Goal: Information Seeking & Learning: Learn about a topic

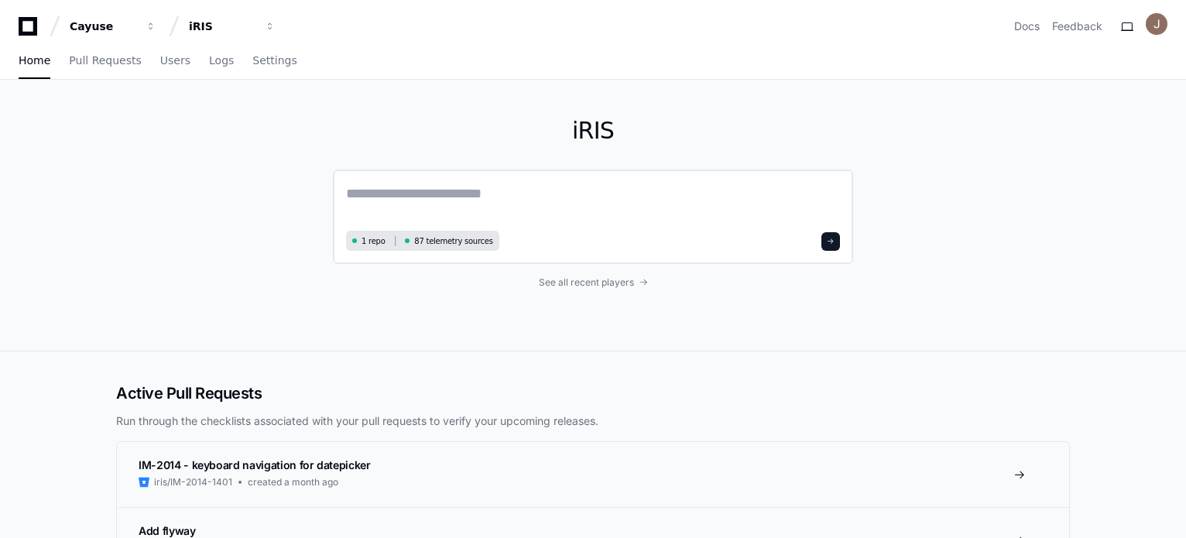
click at [433, 201] on textarea at bounding box center [593, 204] width 494 height 43
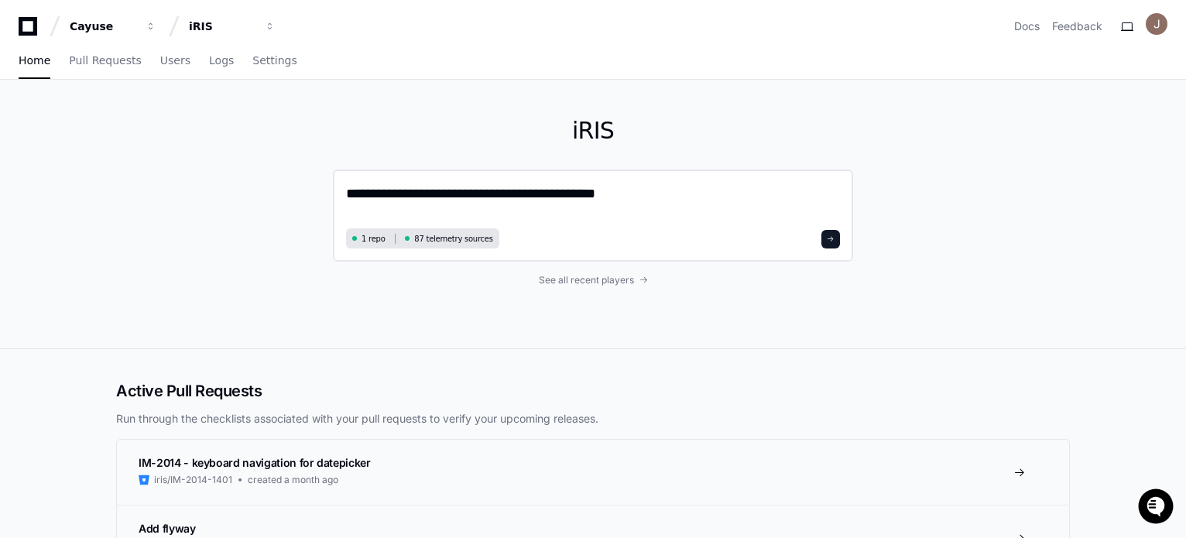
paste textarea "**********"
type textarea "**********"
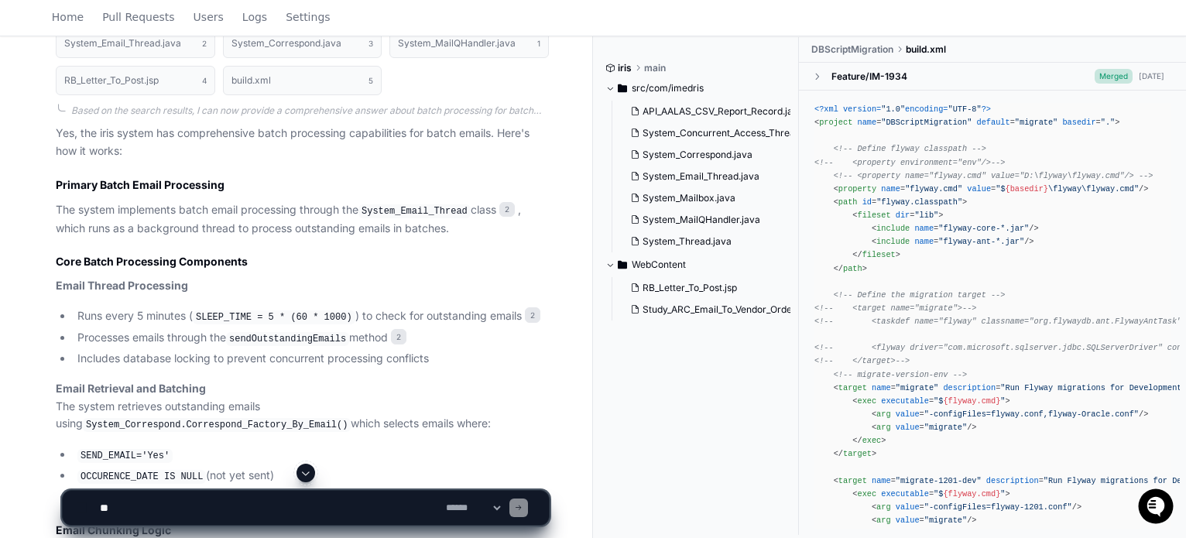
scroll to position [619, 0]
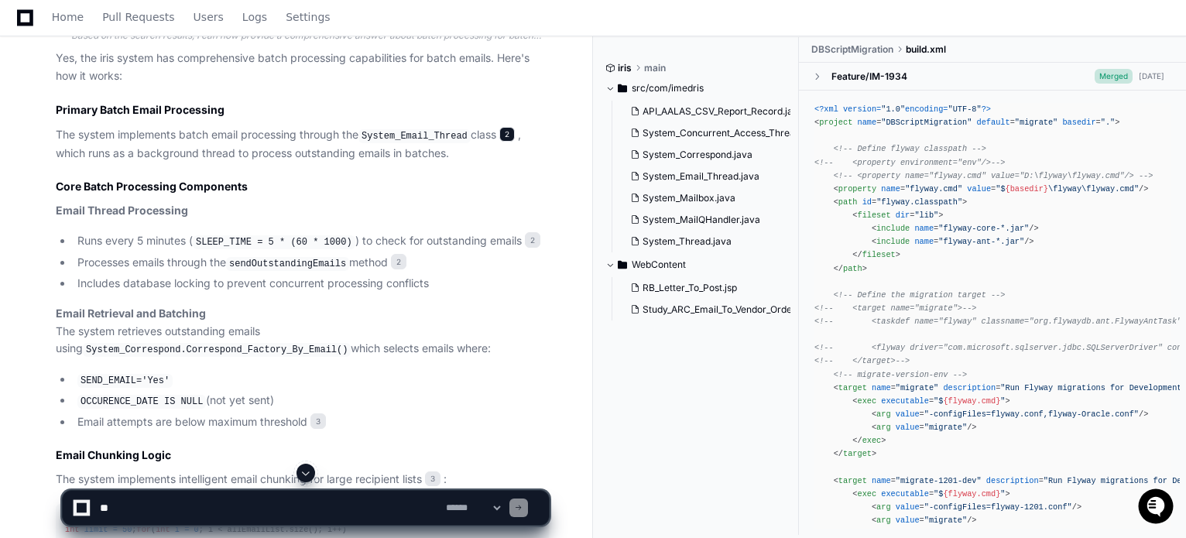
click at [503, 129] on span "2" at bounding box center [506, 134] width 15 height 15
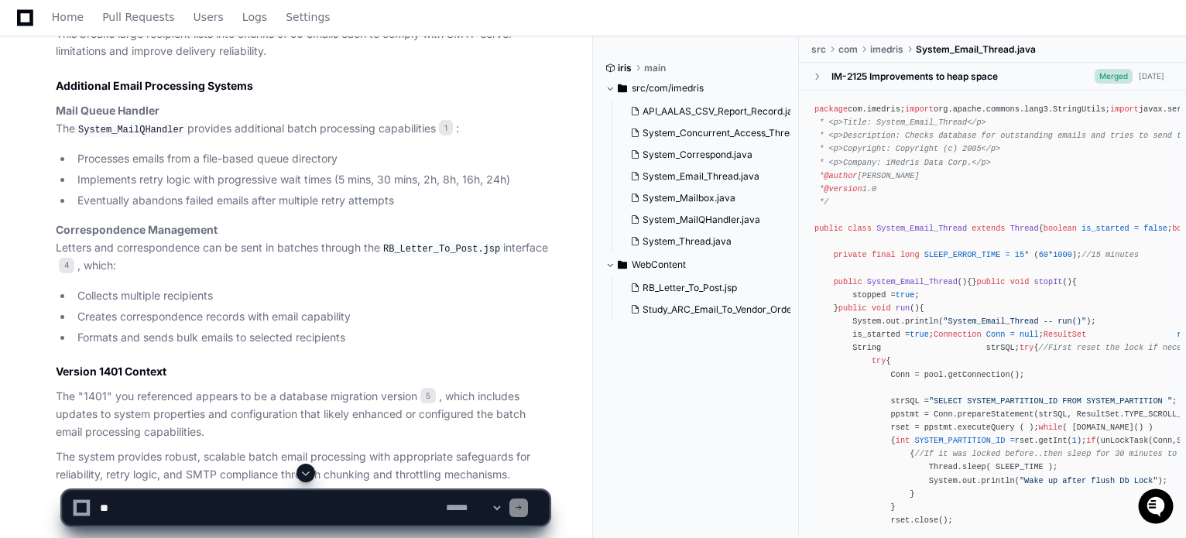
scroll to position [1273, 0]
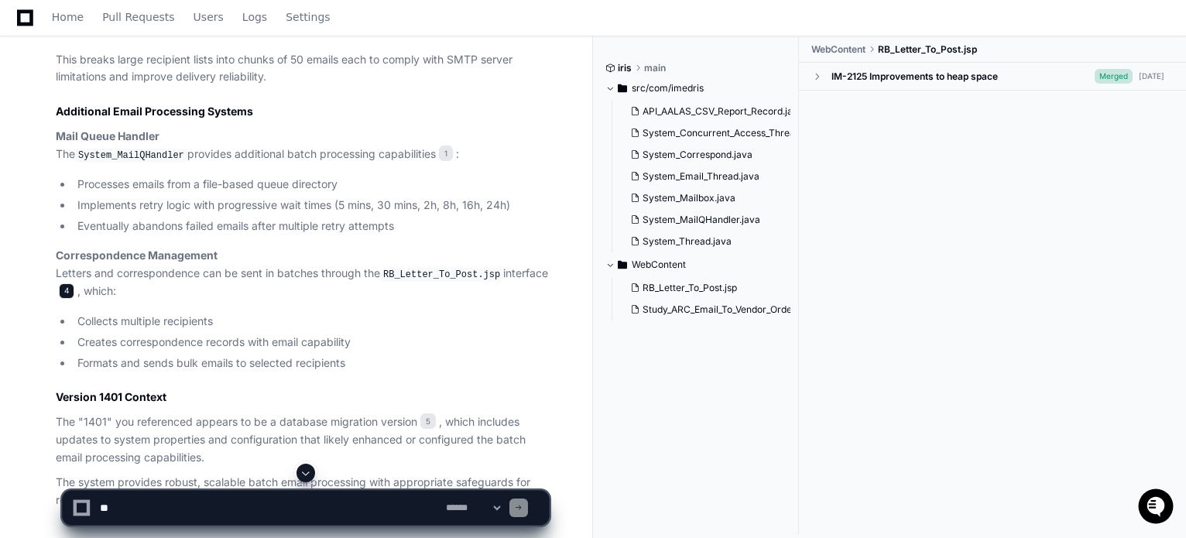
click at [68, 299] on span "4" at bounding box center [66, 290] width 15 height 15
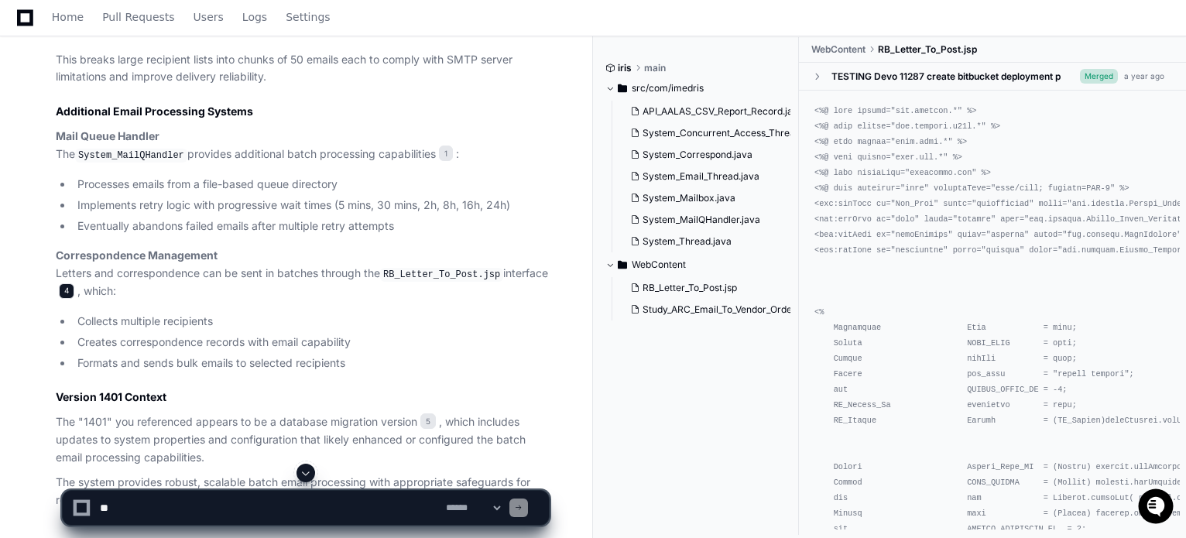
click at [68, 299] on span "4" at bounding box center [66, 290] width 15 height 15
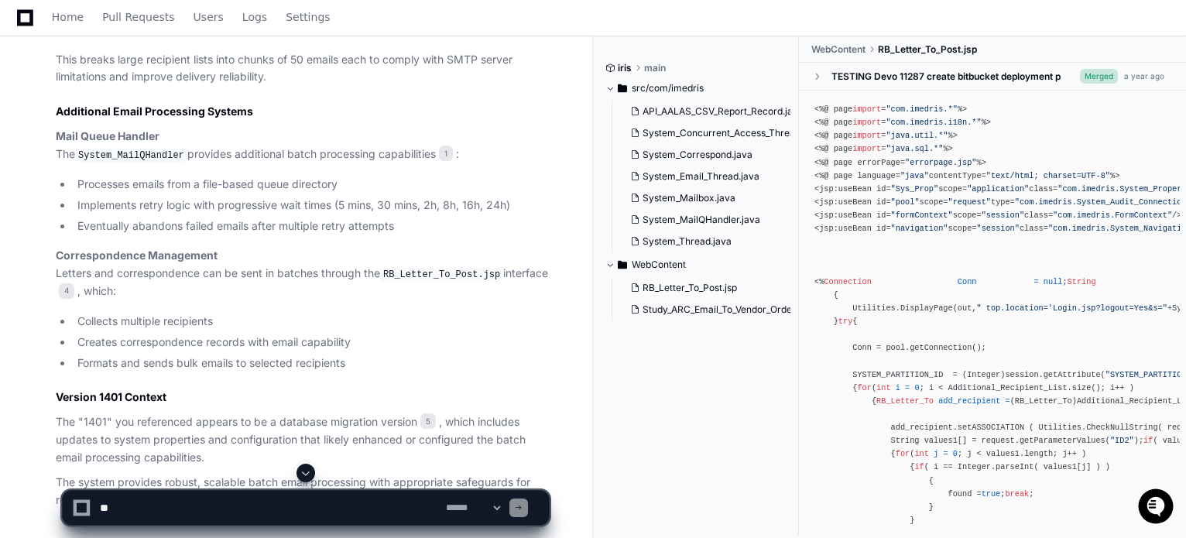
scroll to position [1118, 0]
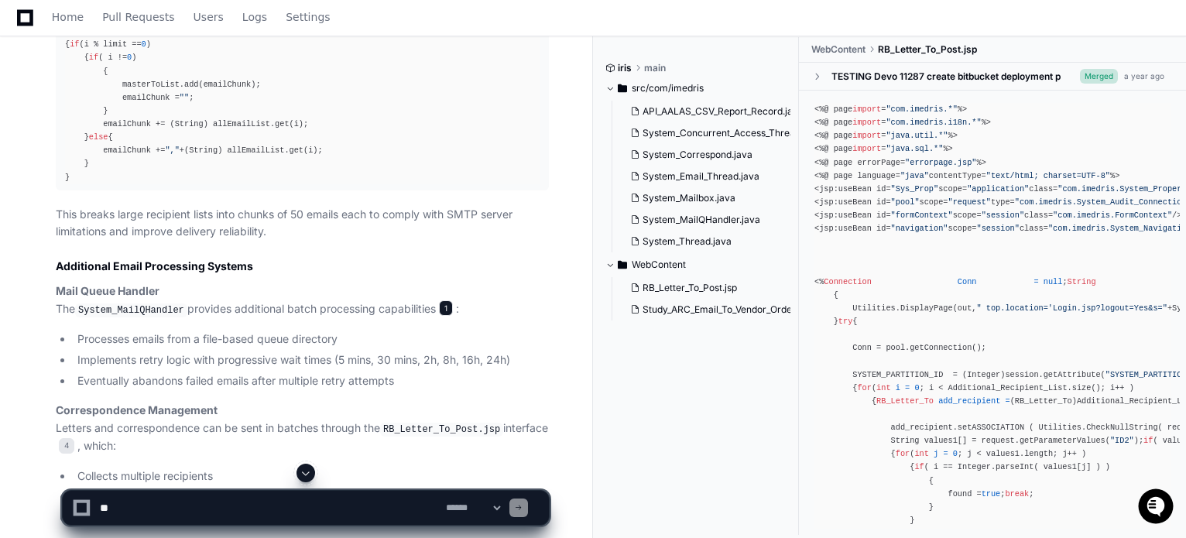
click at [446, 316] on span "1" at bounding box center [446, 307] width 14 height 15
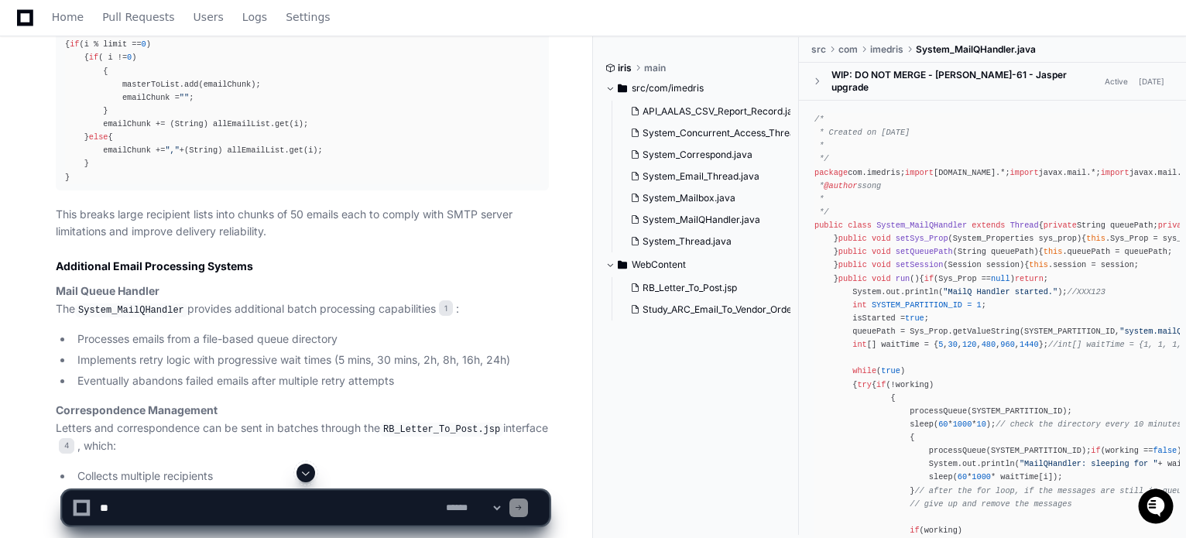
click at [968, 49] on span "System_MailQHandler.java" at bounding box center [976, 49] width 120 height 12
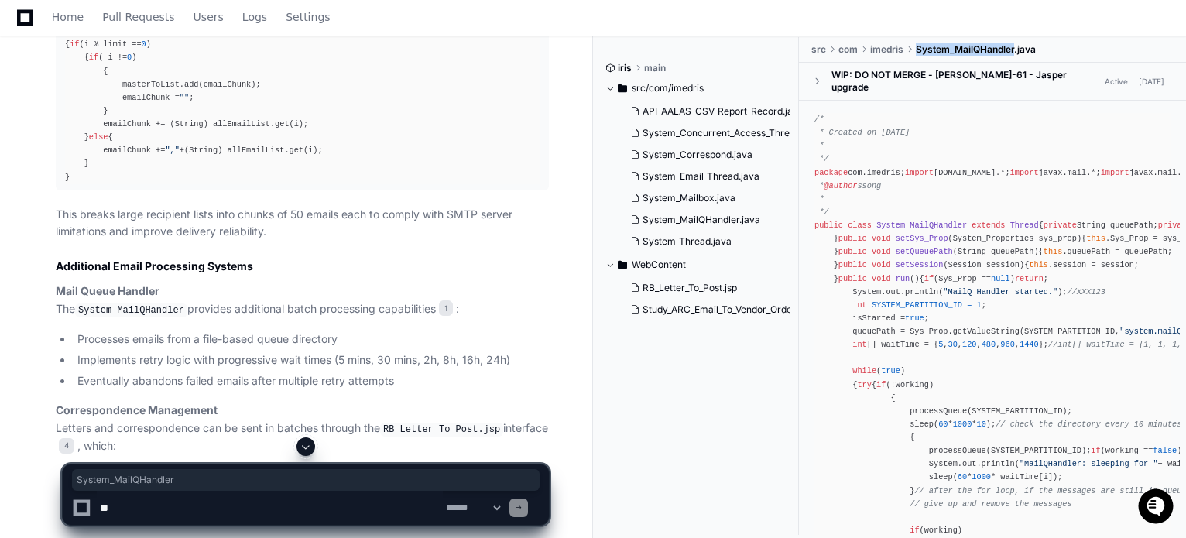
copy span "System_MailQHandler"
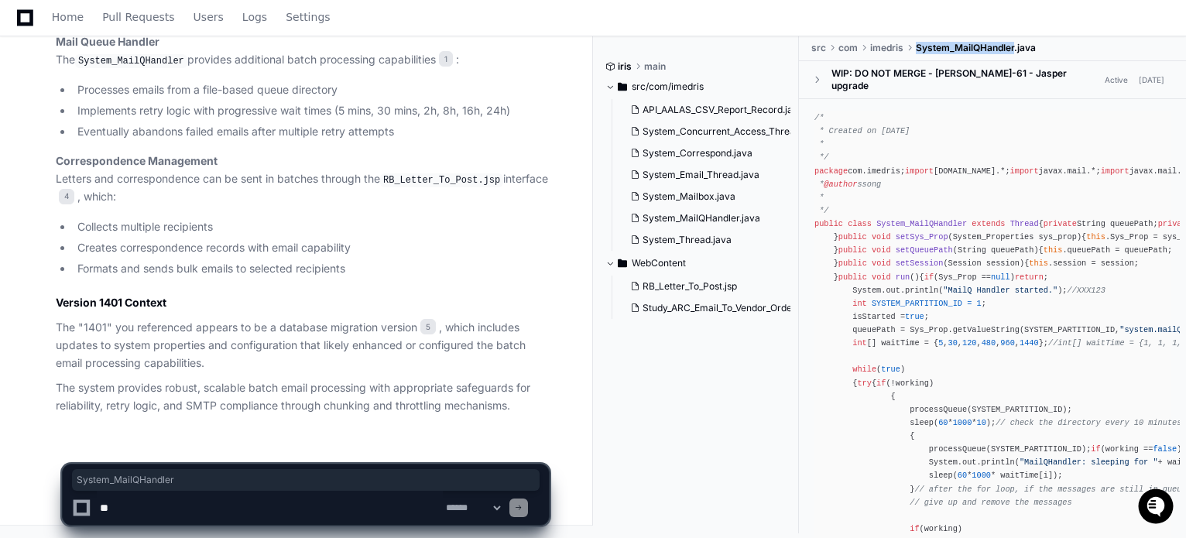
scroll to position [1428, 0]
click at [165, 514] on textarea at bounding box center [270, 508] width 346 height 34
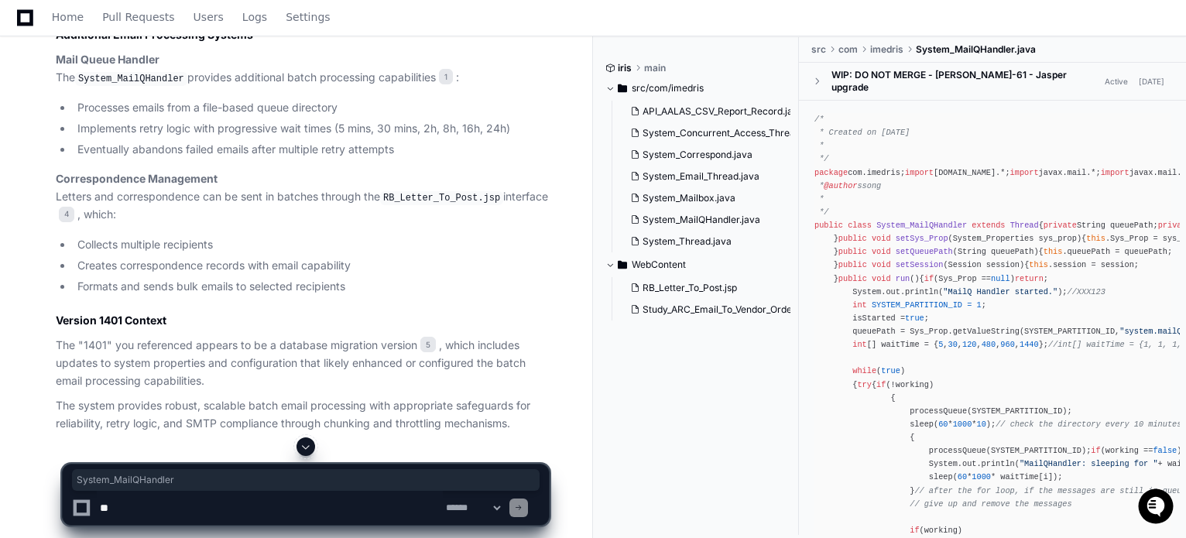
scroll to position [1350, 0]
type textarea "**********"
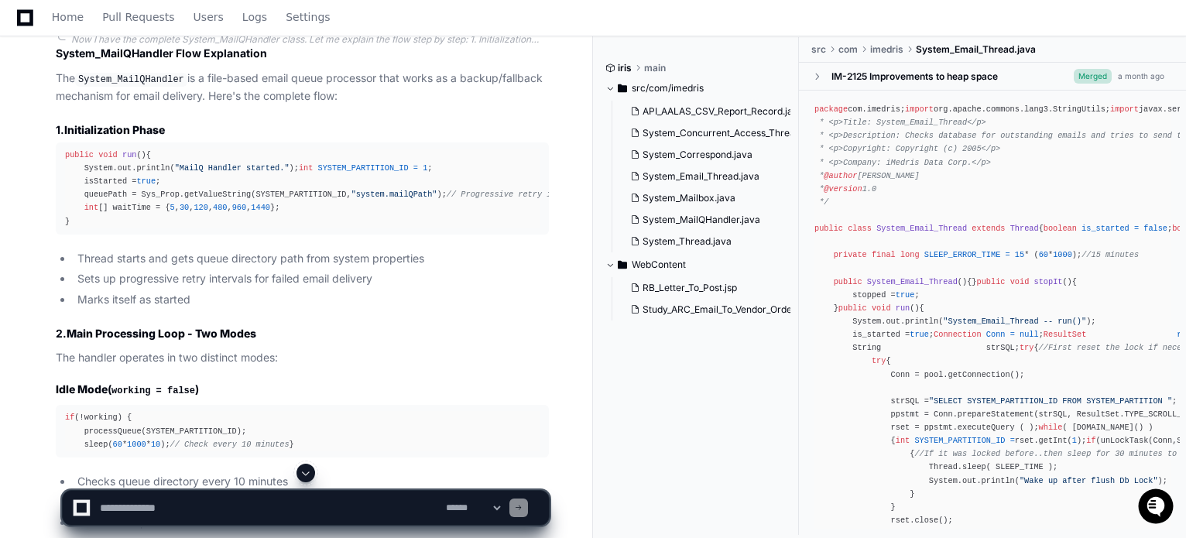
scroll to position [2091, 0]
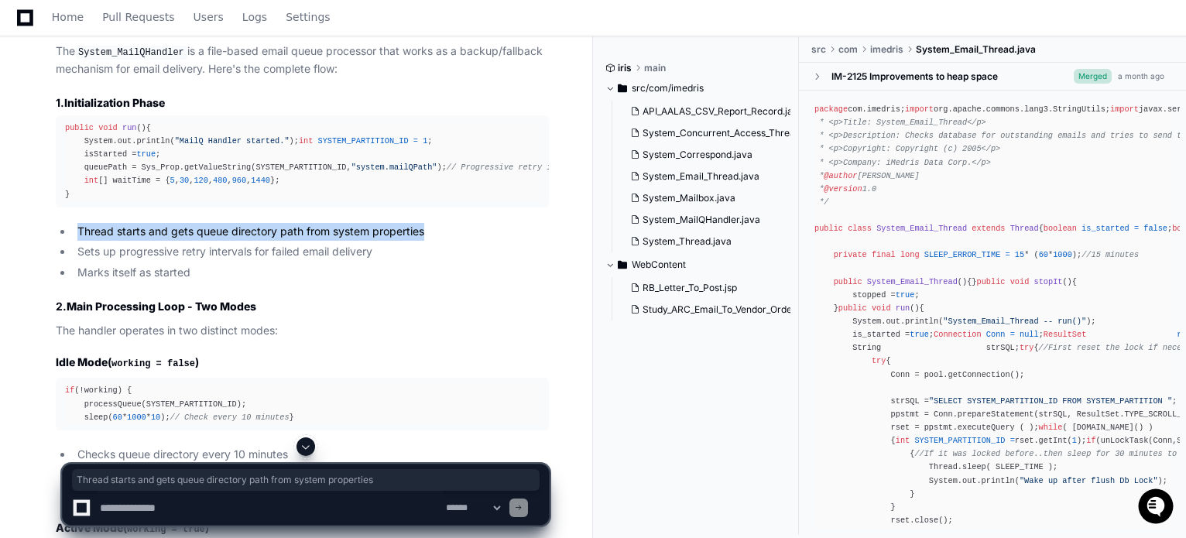
drag, startPoint x: 81, startPoint y: 328, endPoint x: 463, endPoint y: 324, distance: 382.5
click at [463, 241] on li "Thread starts and gets queue directory path from system properties" at bounding box center [311, 232] width 476 height 18
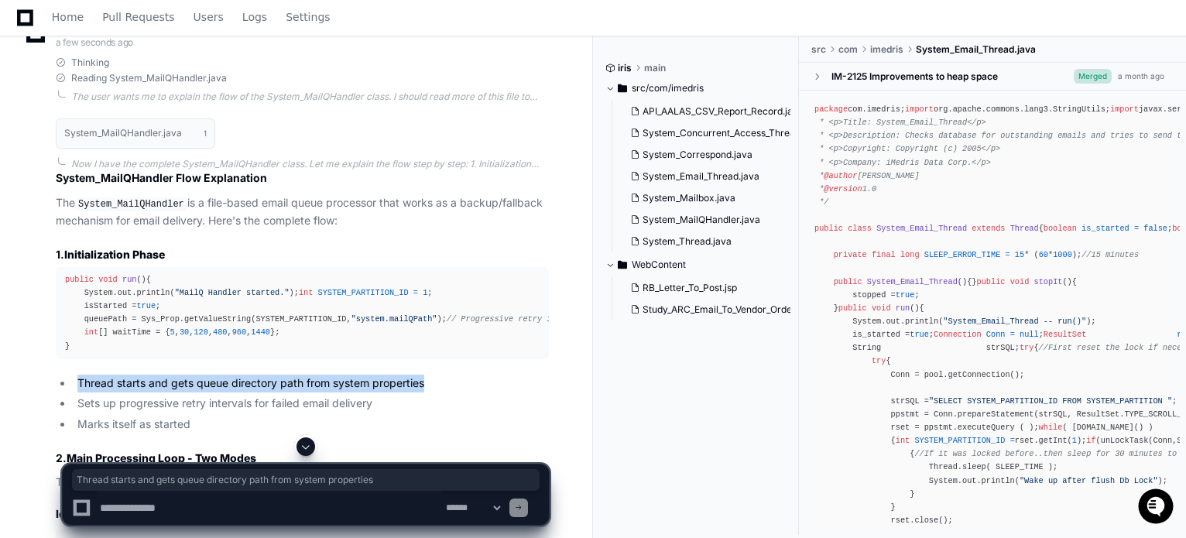
scroll to position [1858, 0]
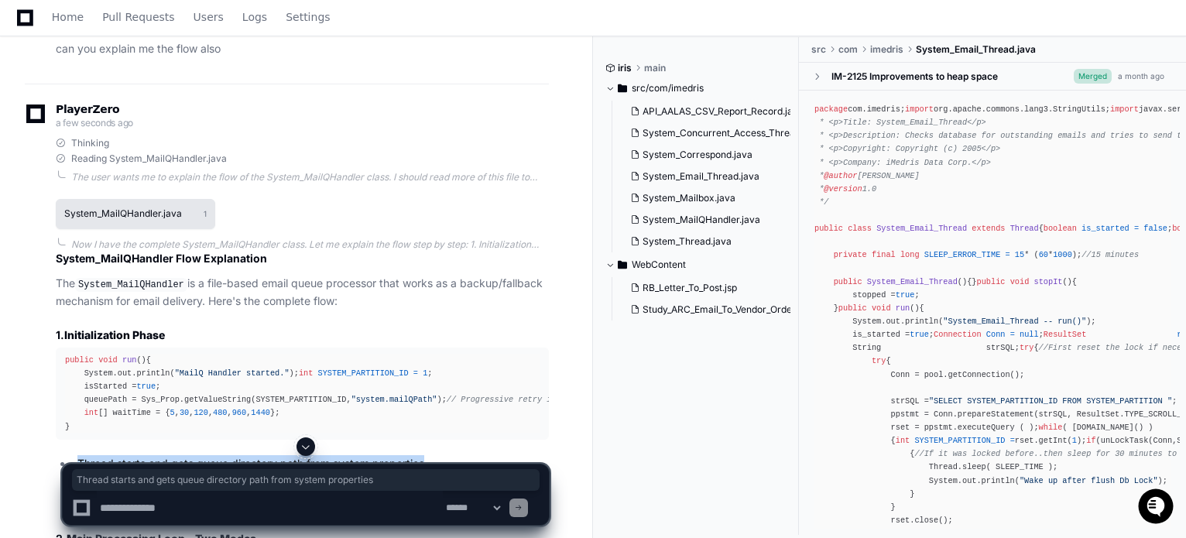
click at [166, 218] on h1 "System_MailQHandler.java" at bounding box center [123, 213] width 118 height 9
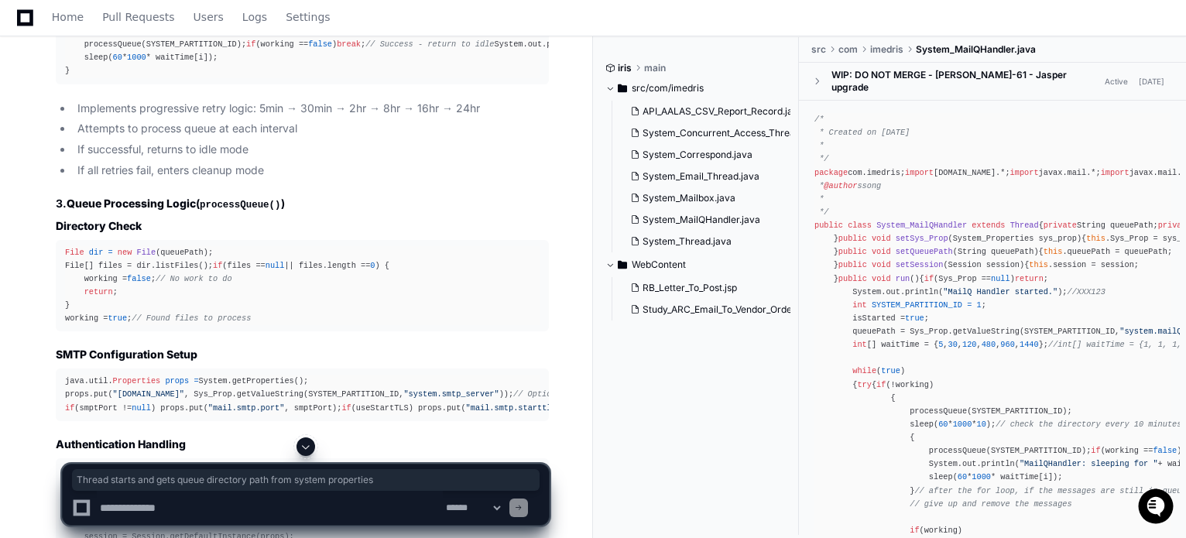
scroll to position [2633, 0]
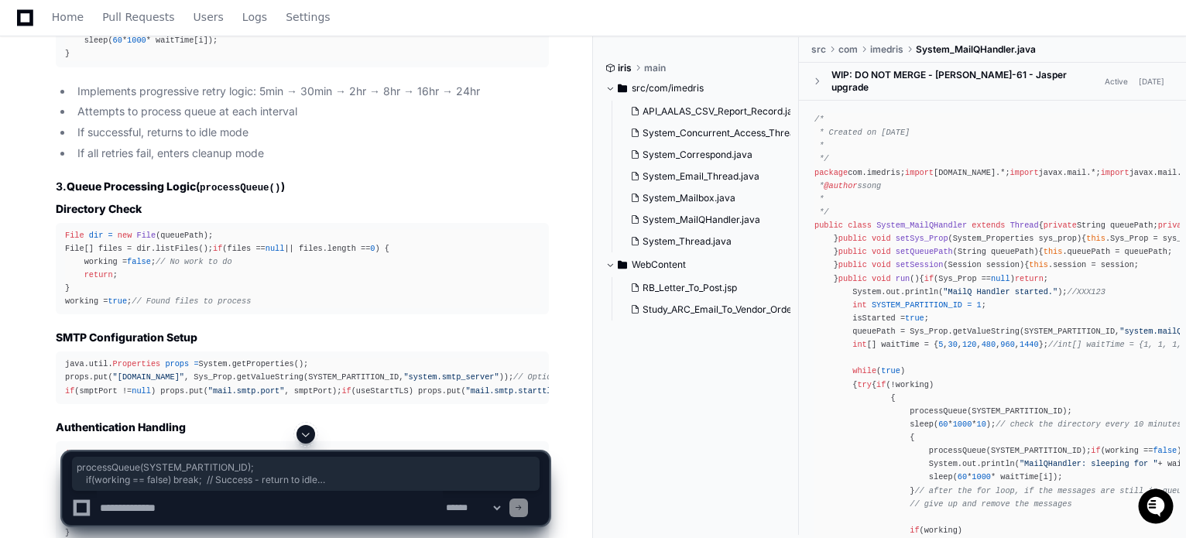
drag, startPoint x: 77, startPoint y: 216, endPoint x: 59, endPoint y: 139, distance: 79.5
click at [59, 67] on pre "for ( int i = 0 ; i < waitTime.length; i++) { processQueue(SYSTEM_PARTITION_ID)…" at bounding box center [302, 35] width 493 height 66
drag, startPoint x: 67, startPoint y: 127, endPoint x: 87, endPoint y: 194, distance: 70.1
click at [87, 61] on div "for ( int i = 0 ; i < waitTime.length; i++) { processQueue(SYSTEM_PARTITION_ID)…" at bounding box center [302, 34] width 475 height 53
drag, startPoint x: 87, startPoint y: 202, endPoint x: 61, endPoint y: 123, distance: 83.0
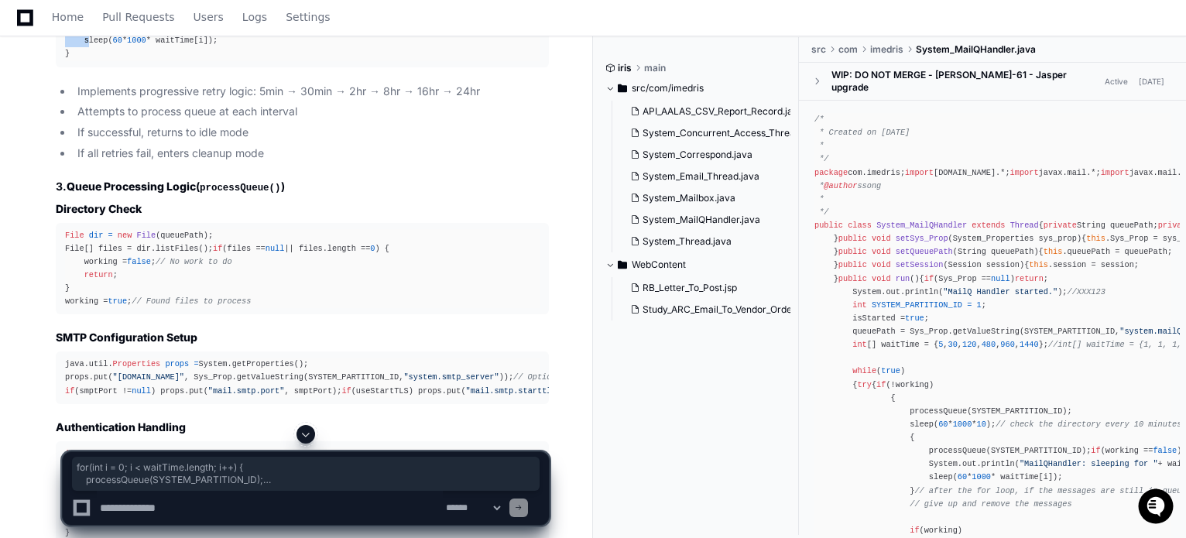
click at [61, 67] on pre "for ( int i = 0 ; i < waitTime.length; i++) { processQueue(SYSTEM_PARTITION_ID)…" at bounding box center [302, 35] width 493 height 66
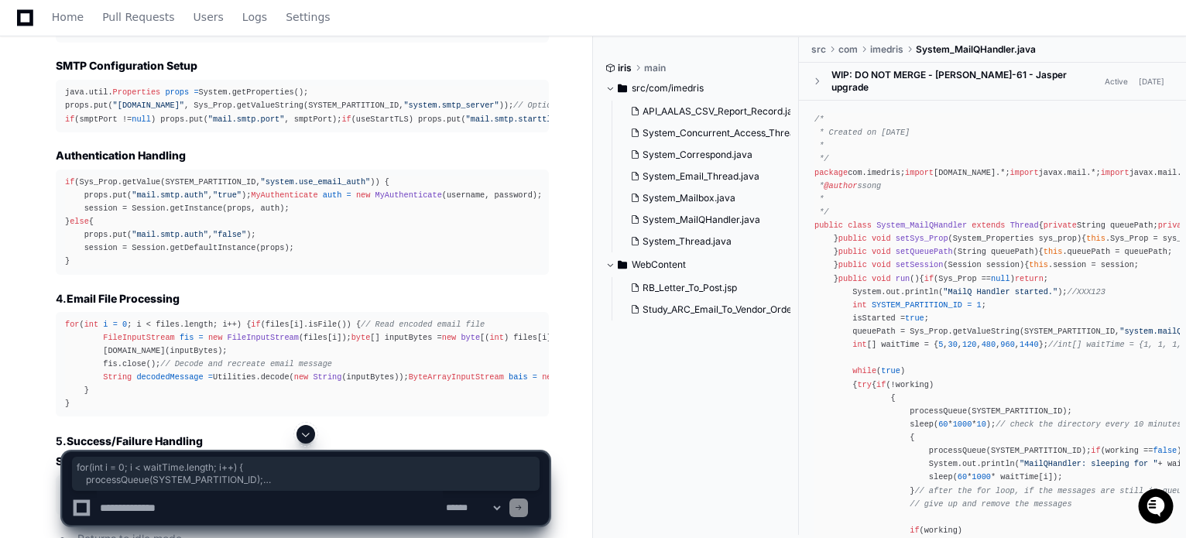
scroll to position [2942, 0]
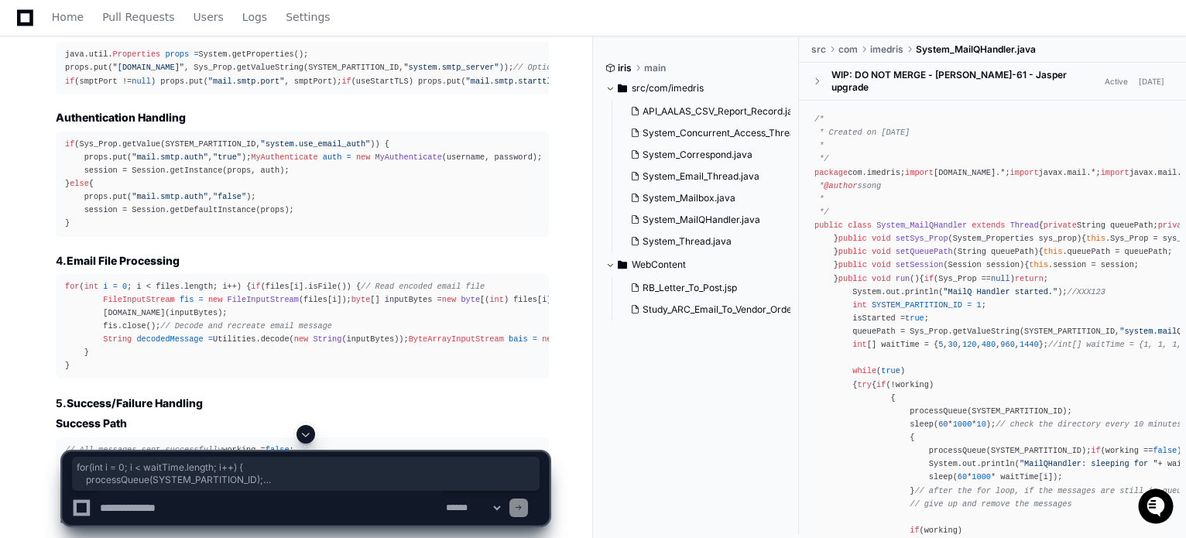
click at [220, 87] on div "java.util. Properties props = System.getProperties(); props.put( "[DOMAIN_NAME]…" at bounding box center [302, 67] width 475 height 39
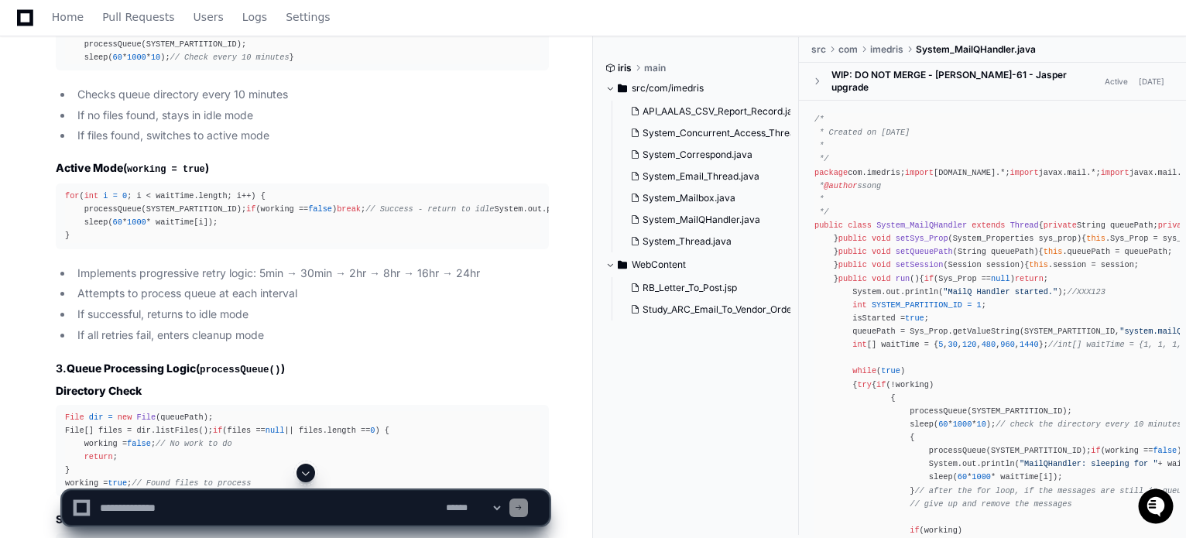
scroll to position [2478, 0]
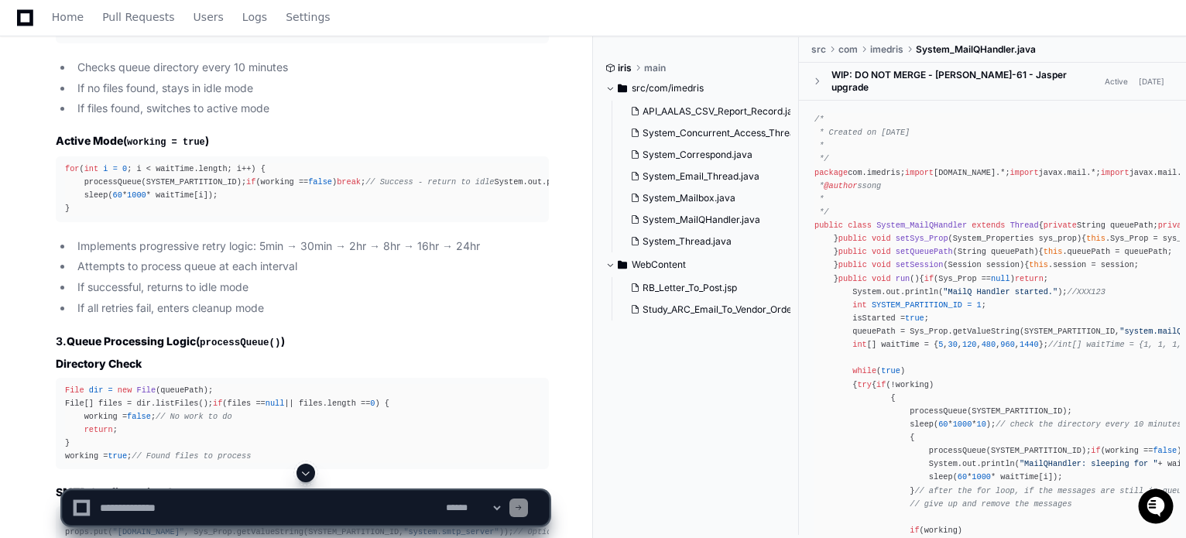
click at [182, 216] on div "for ( int i = 0 ; i < waitTime.length; i++) { processQueue(SYSTEM_PARTITION_ID)…" at bounding box center [302, 189] width 475 height 53
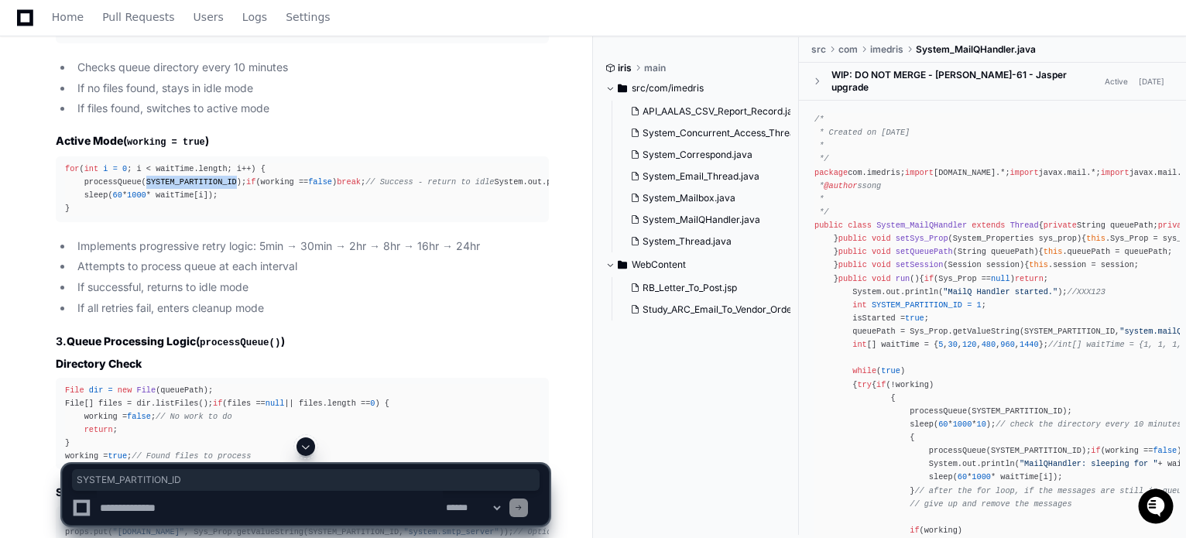
click at [182, 216] on div "for ( int i = 0 ; i < waitTime.length; i++) { processQueue(SYSTEM_PARTITION_ID)…" at bounding box center [302, 189] width 475 height 53
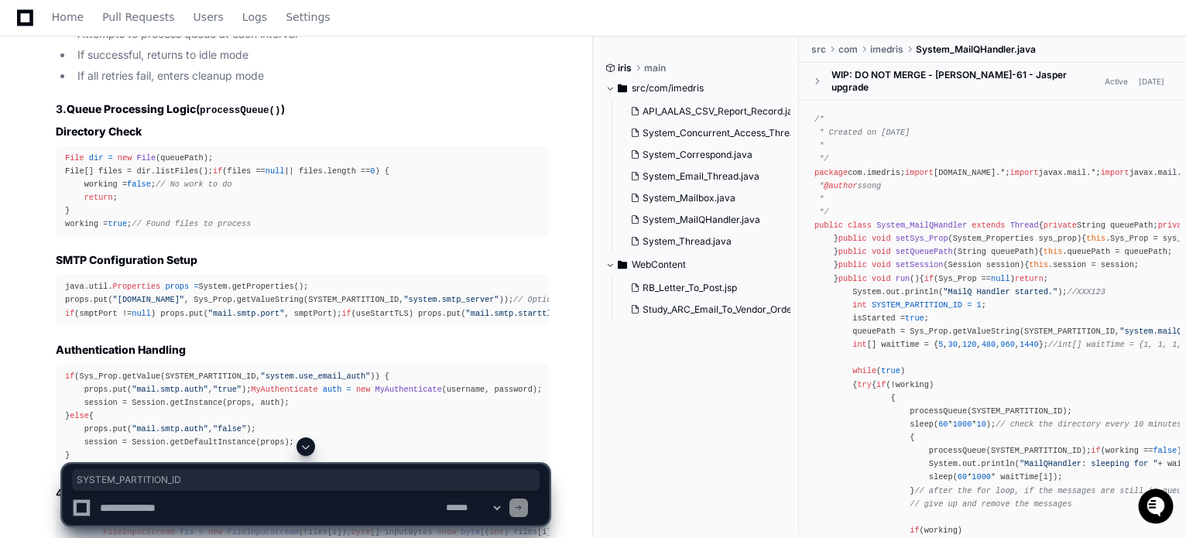
scroll to position [2633, 0]
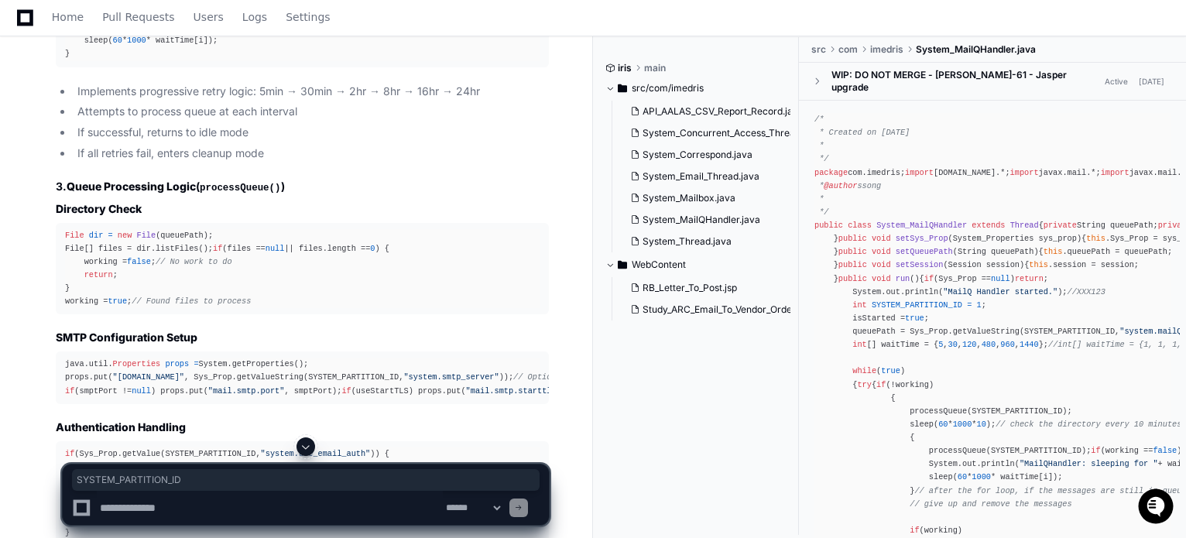
click at [212, 194] on code "processQueue()" at bounding box center [240, 188] width 81 height 11
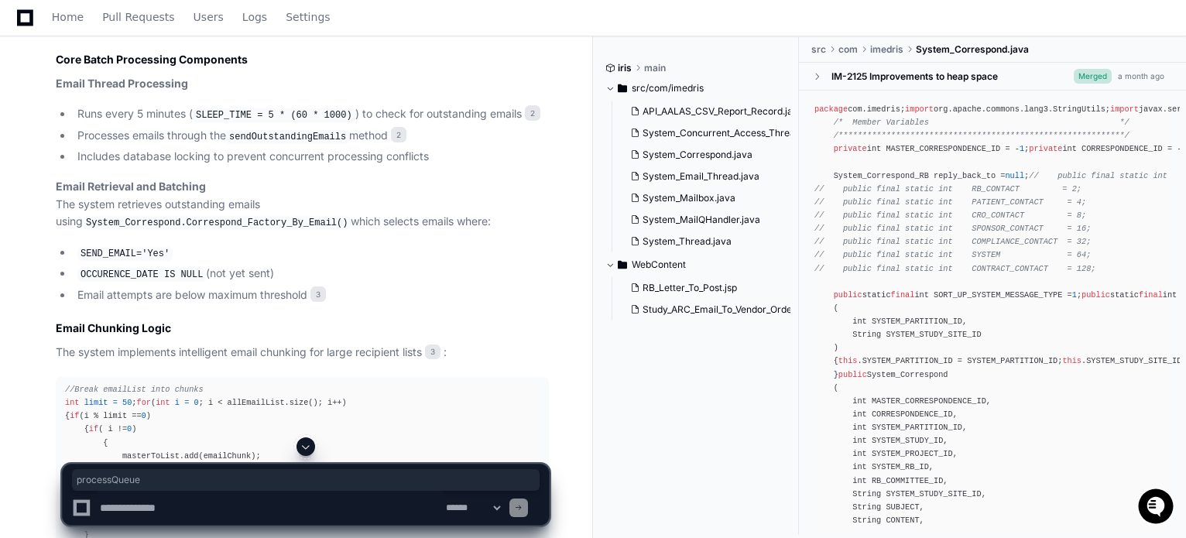
scroll to position [774, 0]
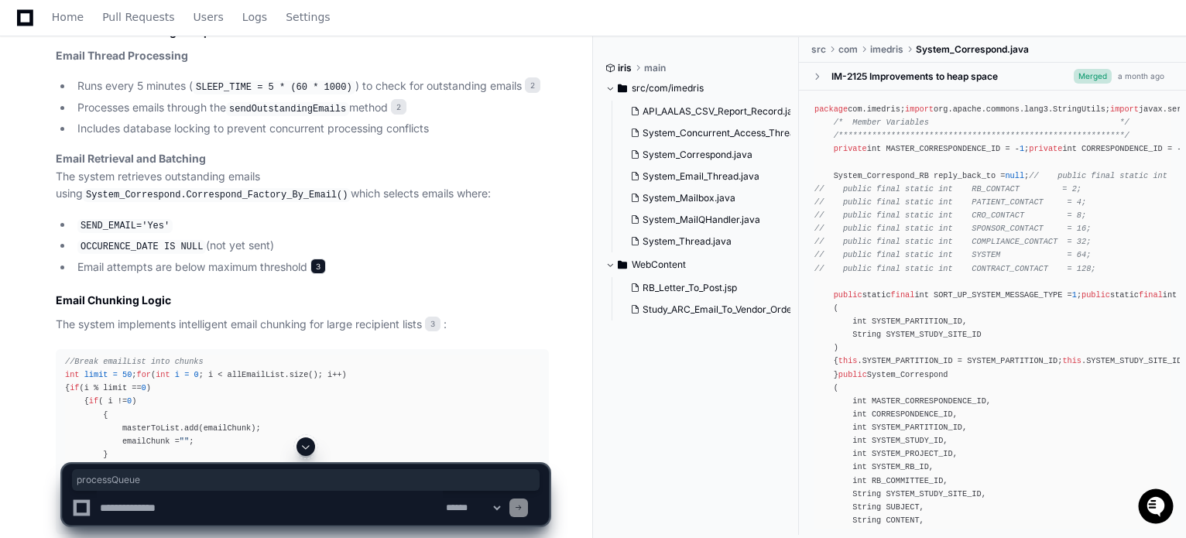
click at [319, 262] on span "3" at bounding box center [317, 266] width 15 height 15
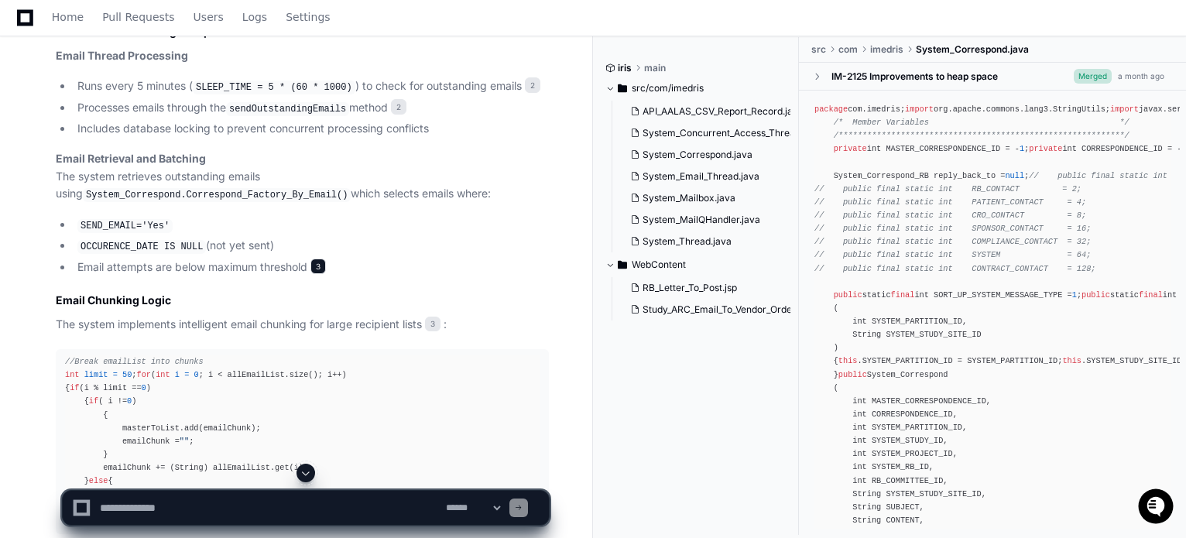
click at [322, 269] on span "3" at bounding box center [317, 266] width 15 height 15
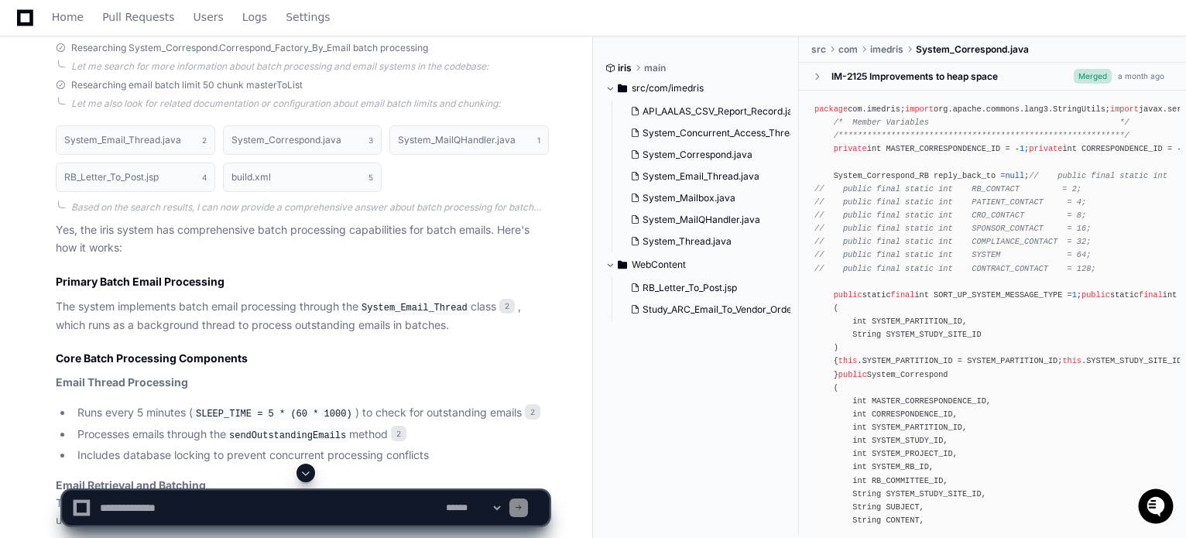
scroll to position [542, 0]
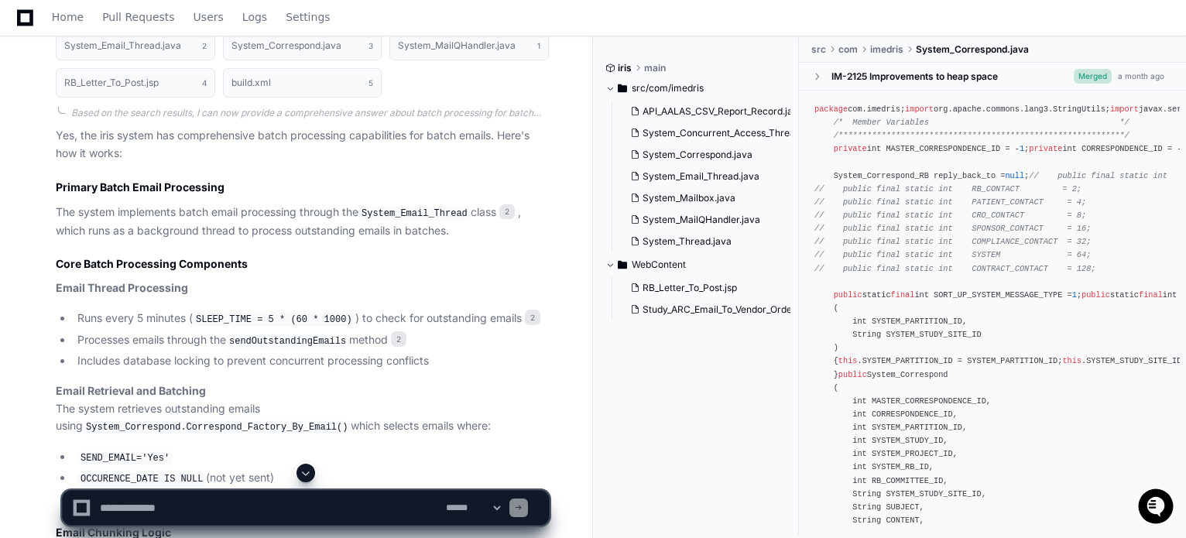
click at [389, 338] on li "Processes emails through the sendOutstandingEmails method 2" at bounding box center [311, 340] width 476 height 19
click at [396, 334] on span "2" at bounding box center [398, 338] width 15 height 15
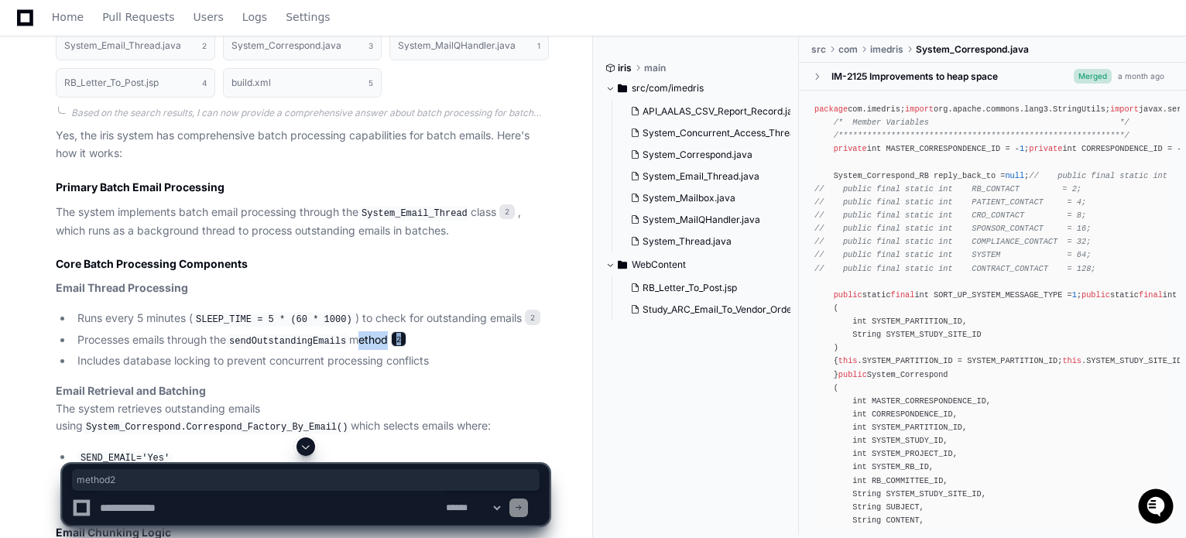
click at [396, 334] on span "2" at bounding box center [398, 338] width 15 height 15
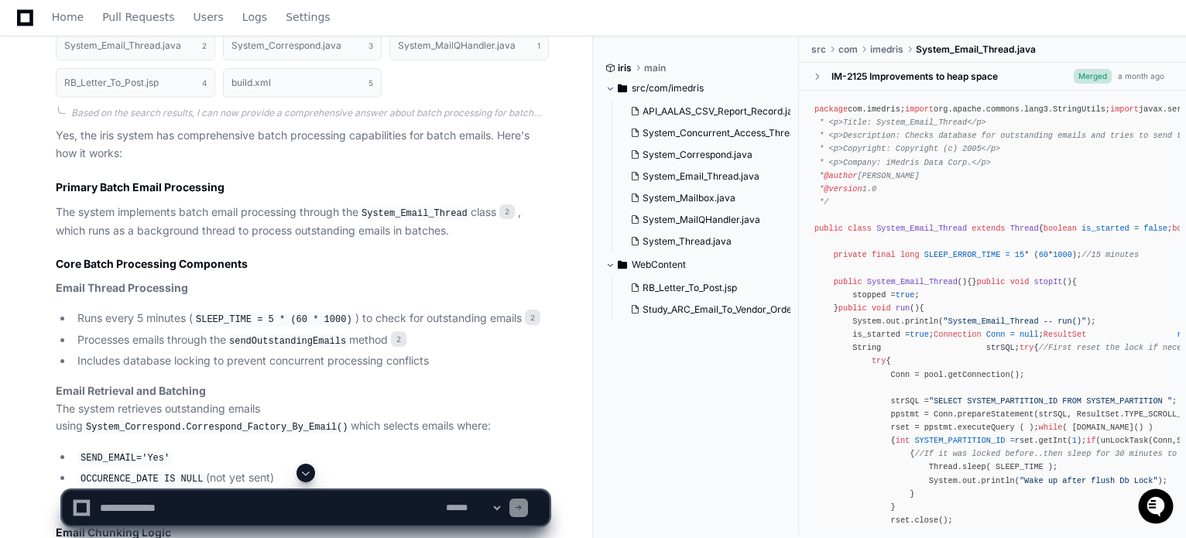
click at [310, 340] on code "sendOutstandingEmails" at bounding box center [287, 342] width 123 height 14
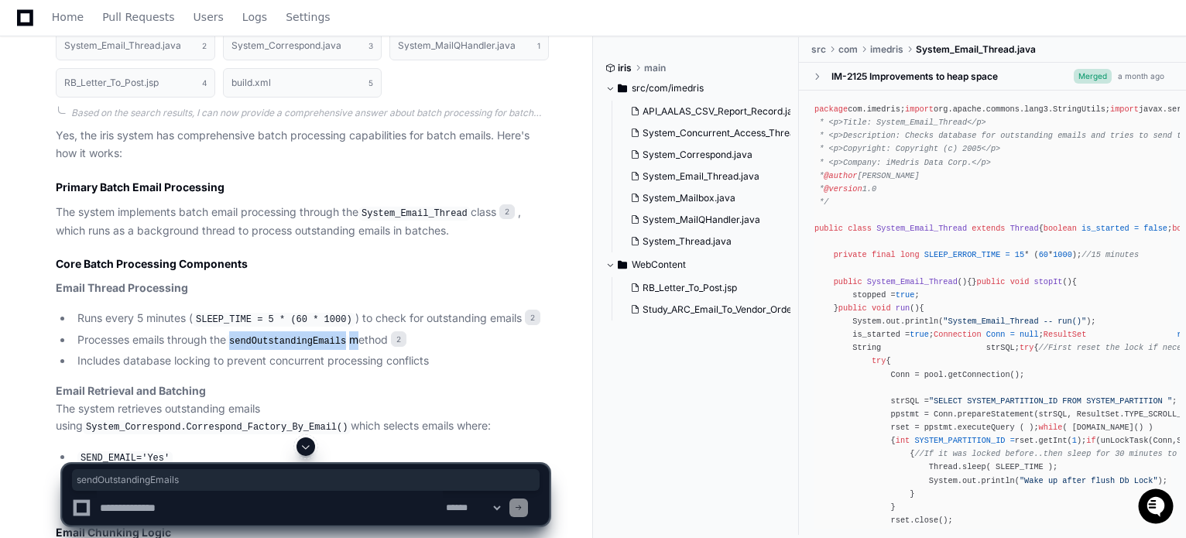
click at [310, 340] on code "sendOutstandingEmails" at bounding box center [287, 342] width 123 height 14
copy li "sendOutstandingEmails"
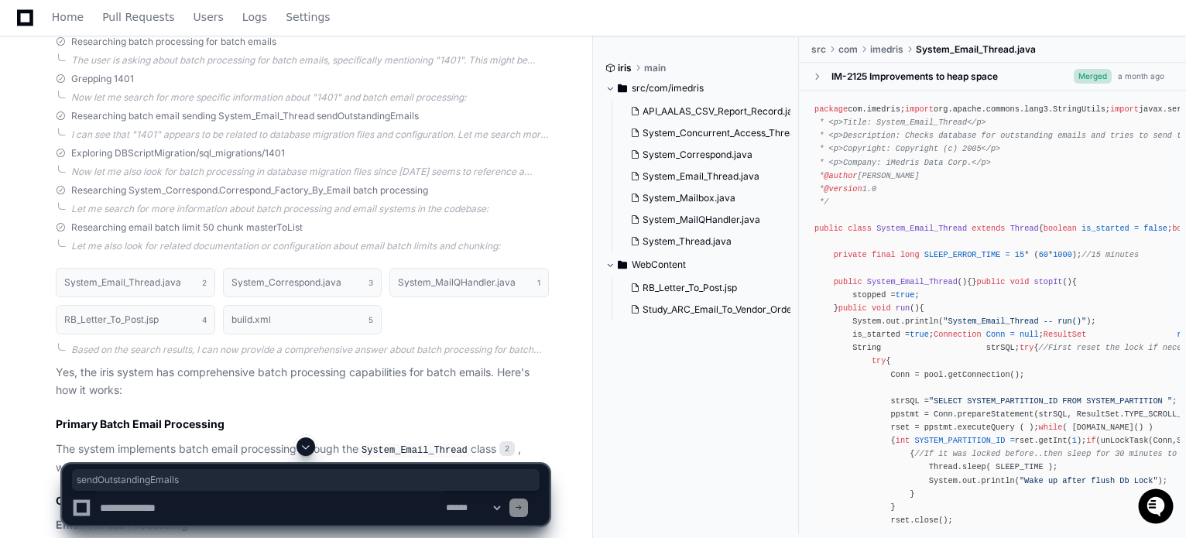
scroll to position [310, 0]
click at [307, 507] on textarea at bounding box center [270, 508] width 346 height 34
paste textarea "**********"
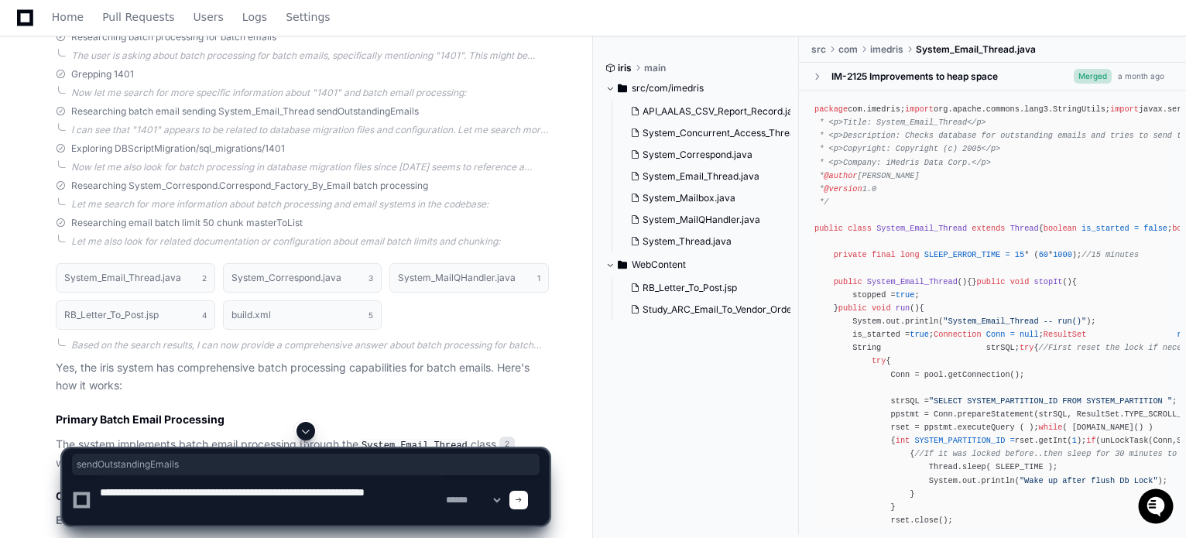
click at [238, 491] on textarea at bounding box center [270, 500] width 346 height 50
paste textarea "**********"
click at [439, 492] on textarea at bounding box center [270, 500] width 346 height 50
click at [303, 507] on textarea at bounding box center [270, 500] width 346 height 50
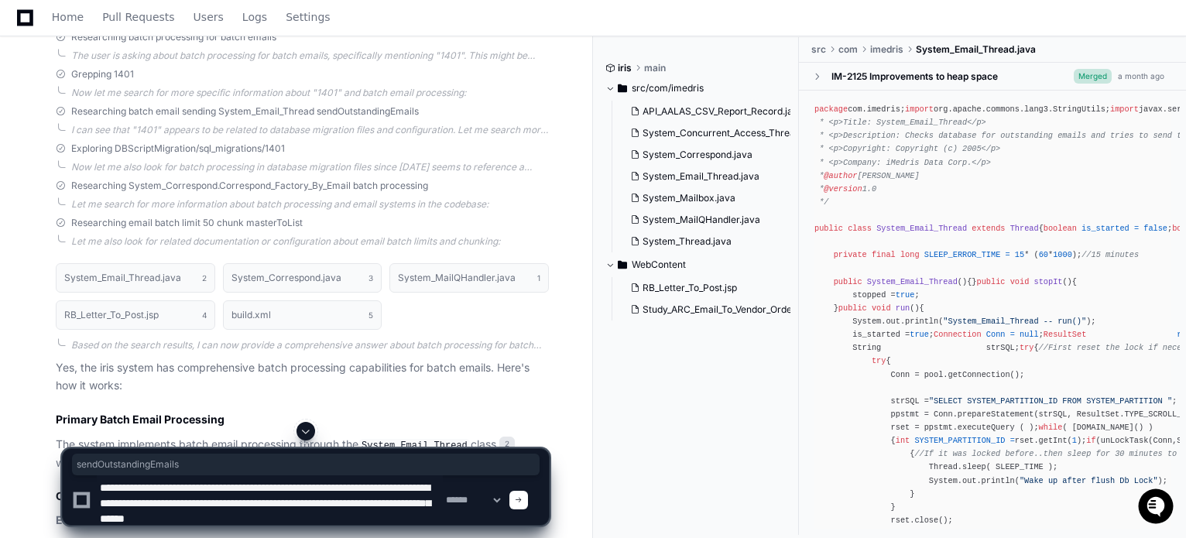
type textarea "**********"
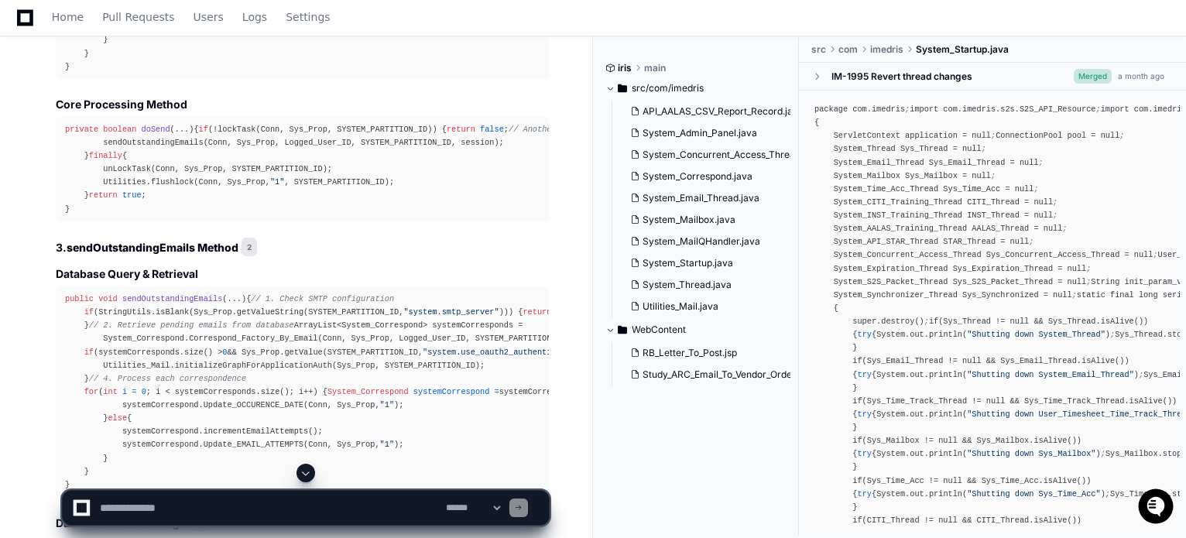
scroll to position [5044, 0]
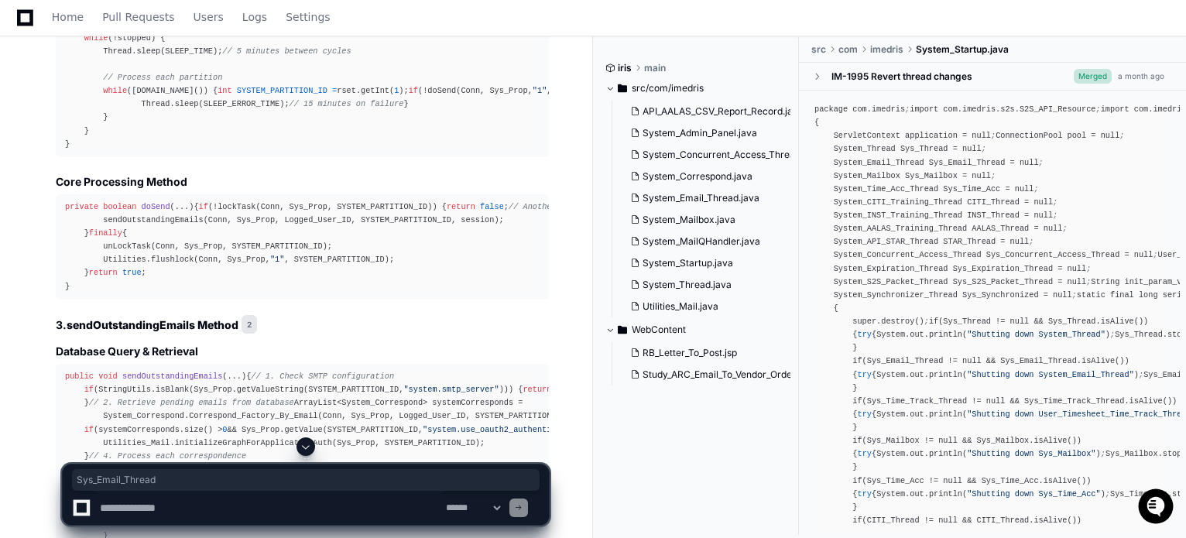
copy span "Sys_Email_Thread"
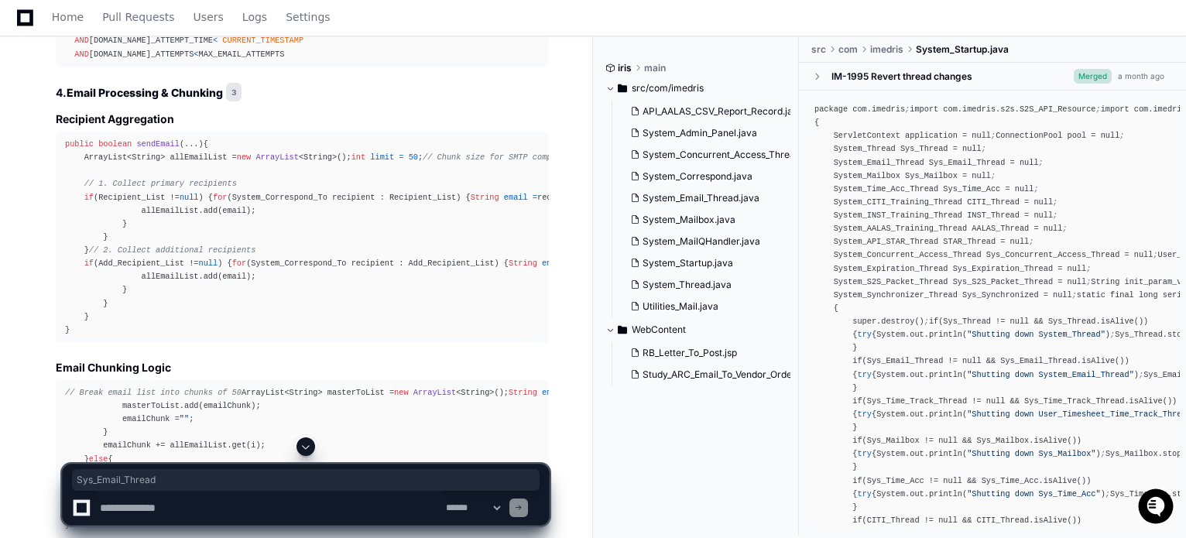
scroll to position [5741, 0]
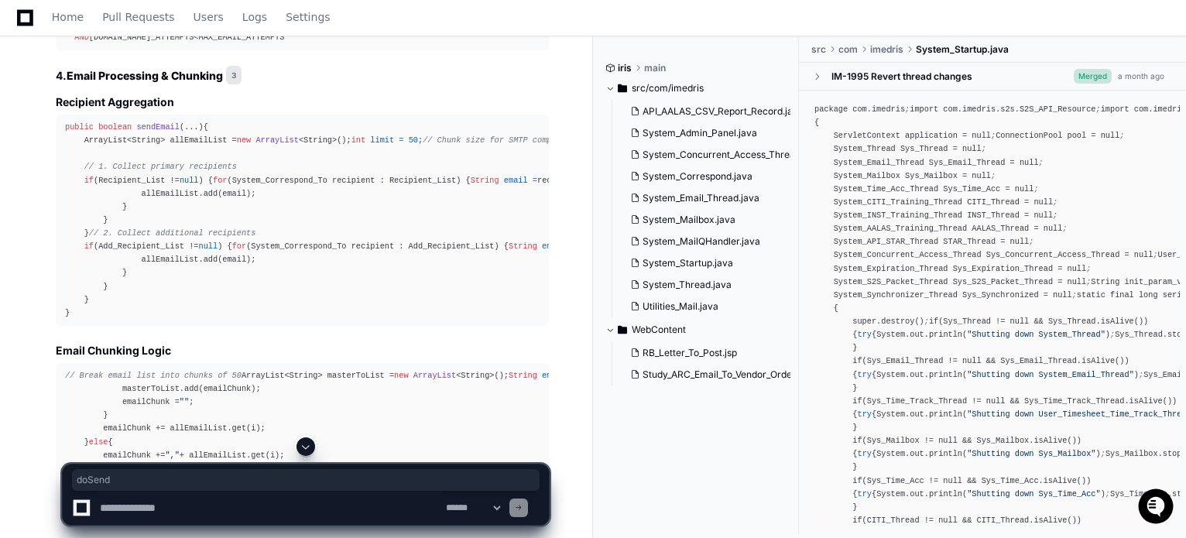
copy span "doSend"
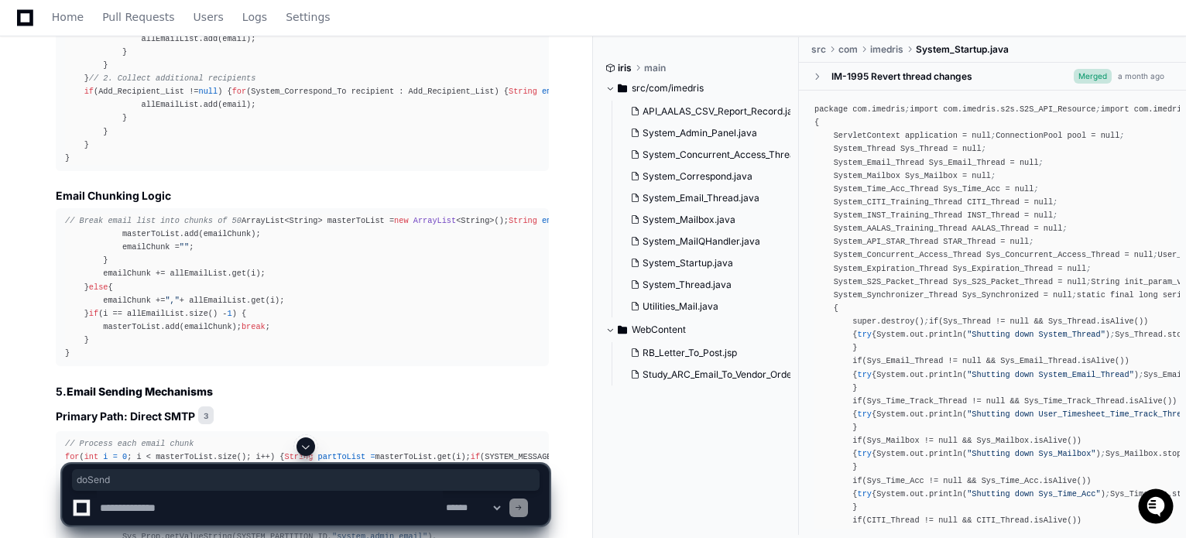
scroll to position [5973, 0]
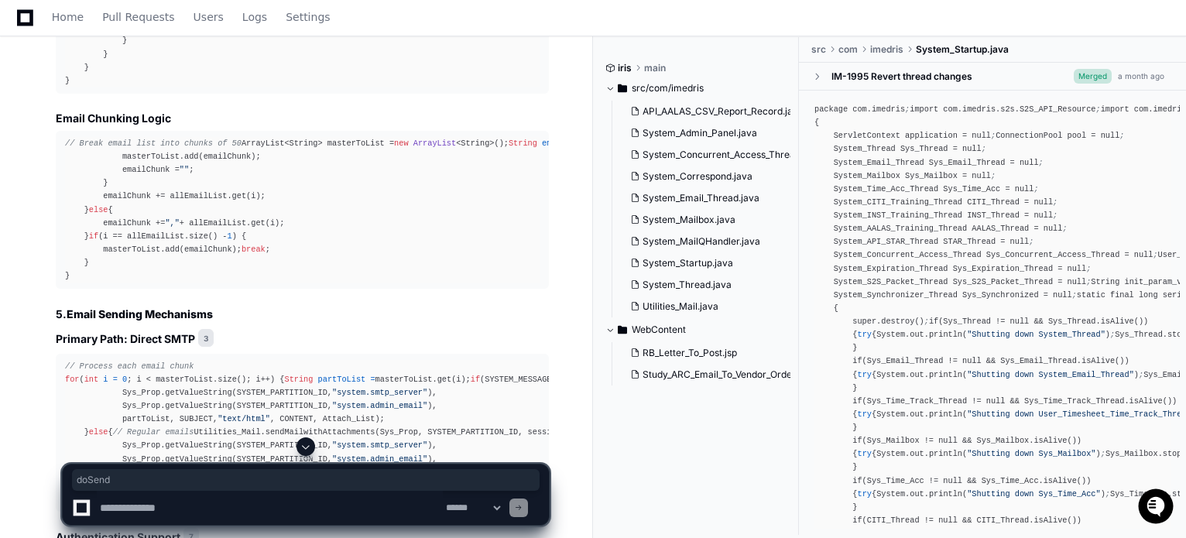
drag, startPoint x: 256, startPoint y: 138, endPoint x: 256, endPoint y: 160, distance: 22.5
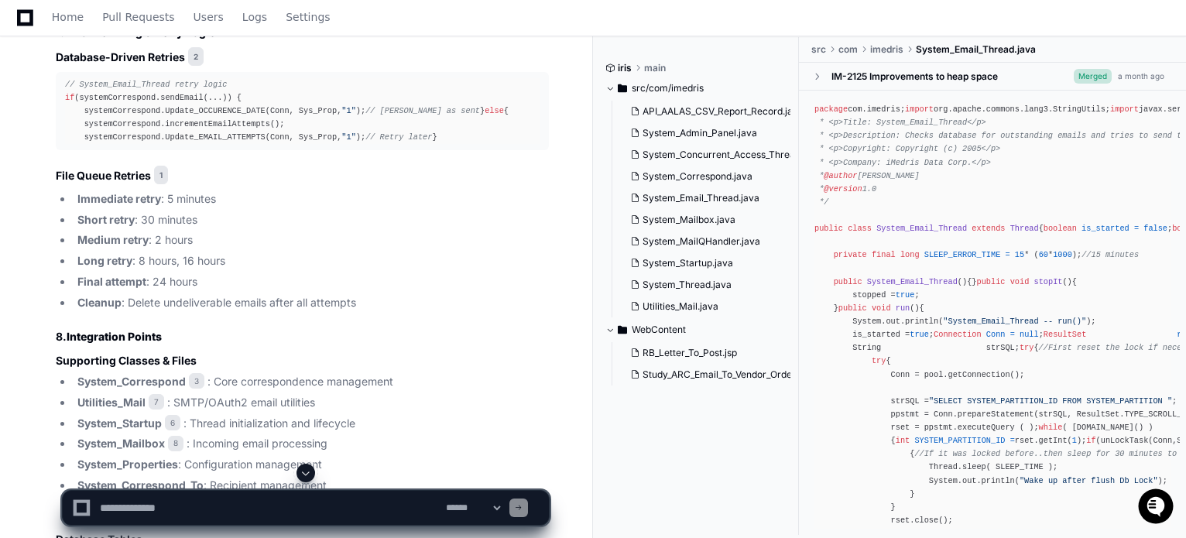
scroll to position [7672, 0]
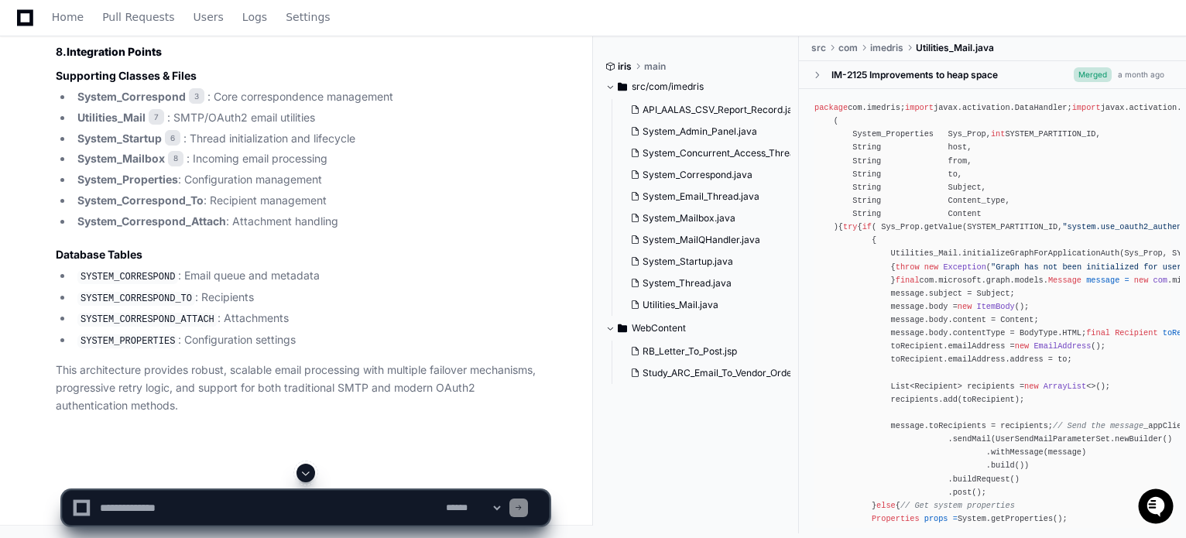
scroll to position [9298, 0]
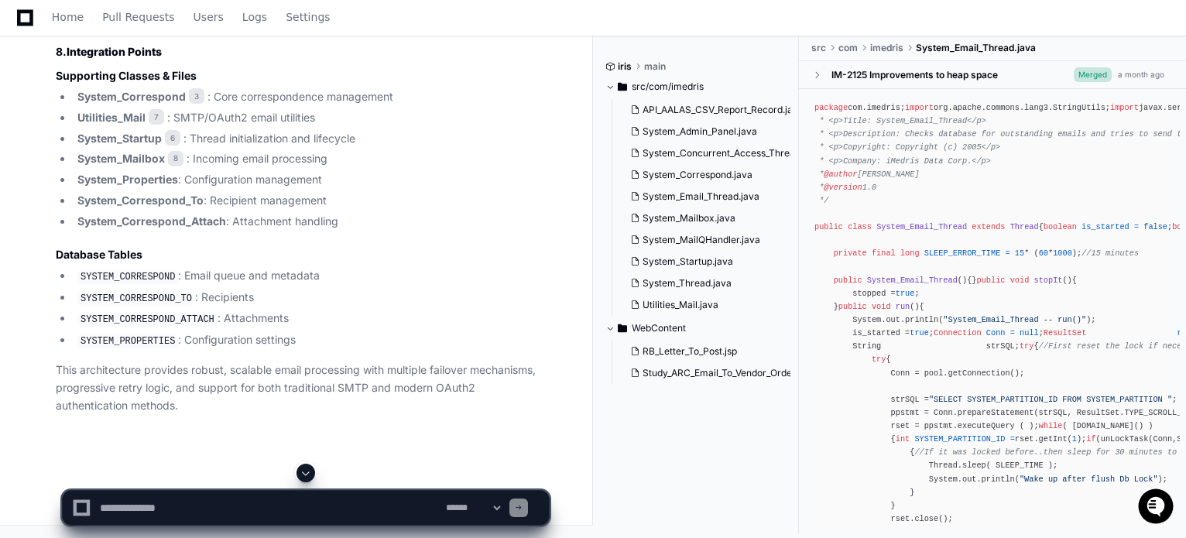
scroll to position [9685, 0]
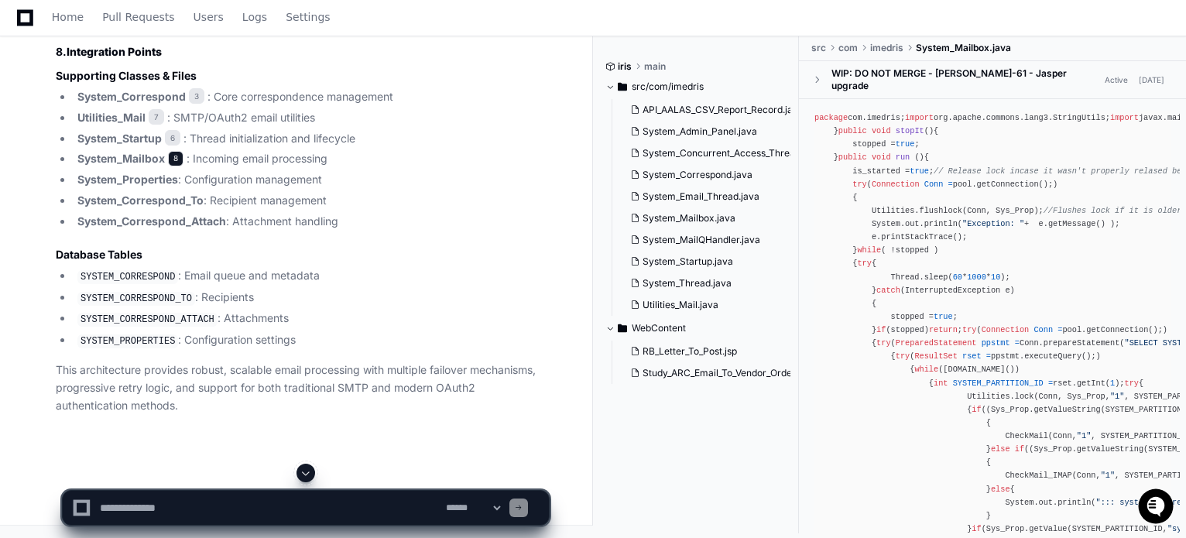
click at [173, 166] on span "8" at bounding box center [175, 158] width 15 height 15
click at [172, 166] on span "8" at bounding box center [175, 158] width 15 height 15
click at [179, 166] on span "8" at bounding box center [175, 158] width 15 height 15
click at [170, 168] on li "System_Mailbox 8 : Incoming email processing" at bounding box center [311, 159] width 476 height 18
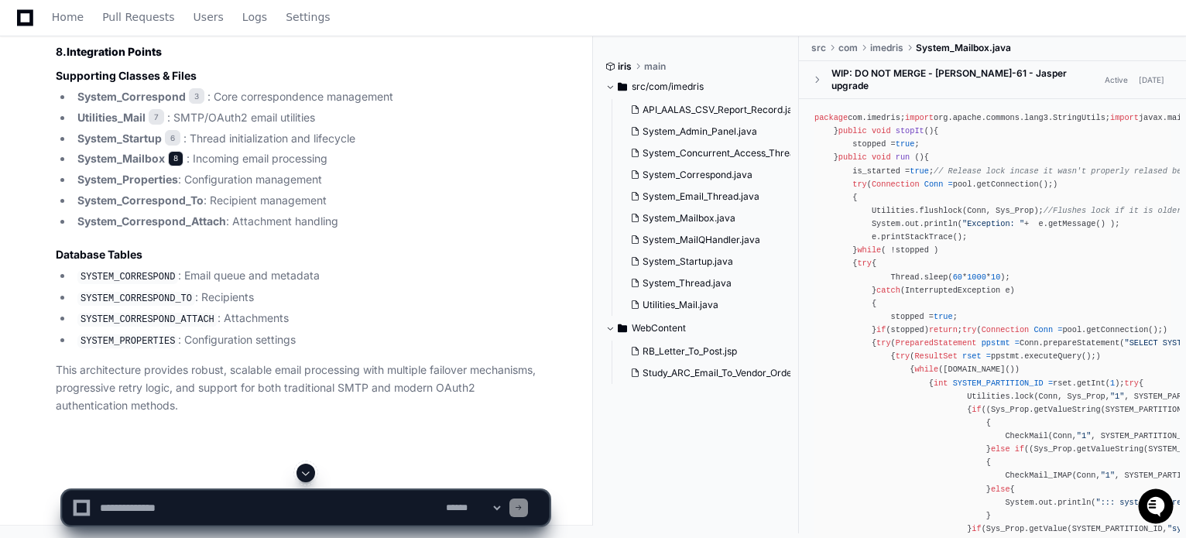
click at [173, 166] on span "8" at bounding box center [175, 158] width 15 height 15
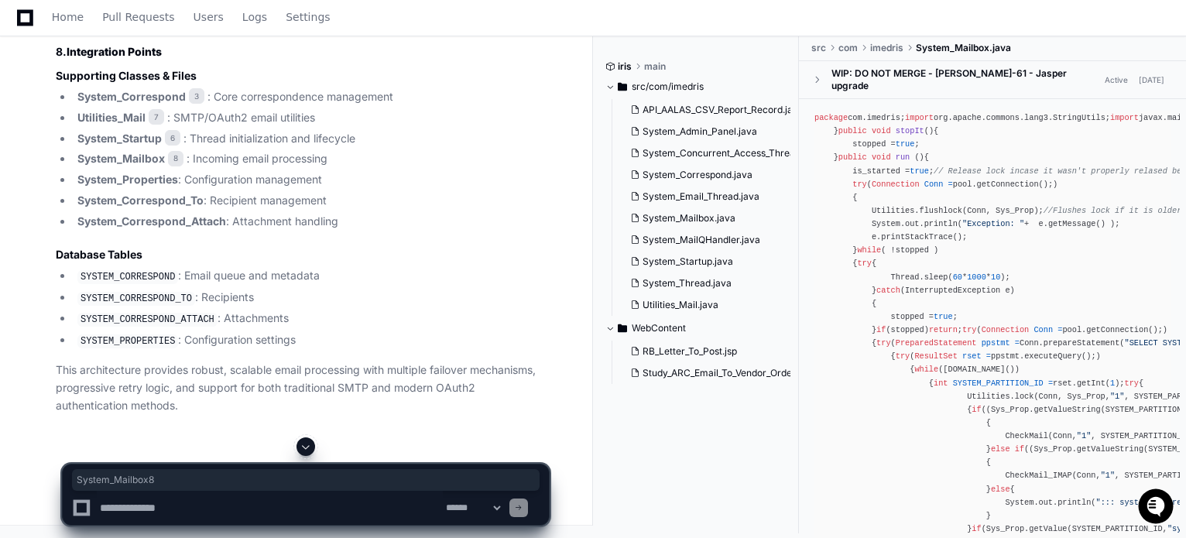
click at [109, 186] on strong "System_Properties" at bounding box center [127, 179] width 101 height 13
click at [108, 270] on li "SYSTEM_CORRESPOND : Email queue and metadata" at bounding box center [311, 276] width 476 height 19
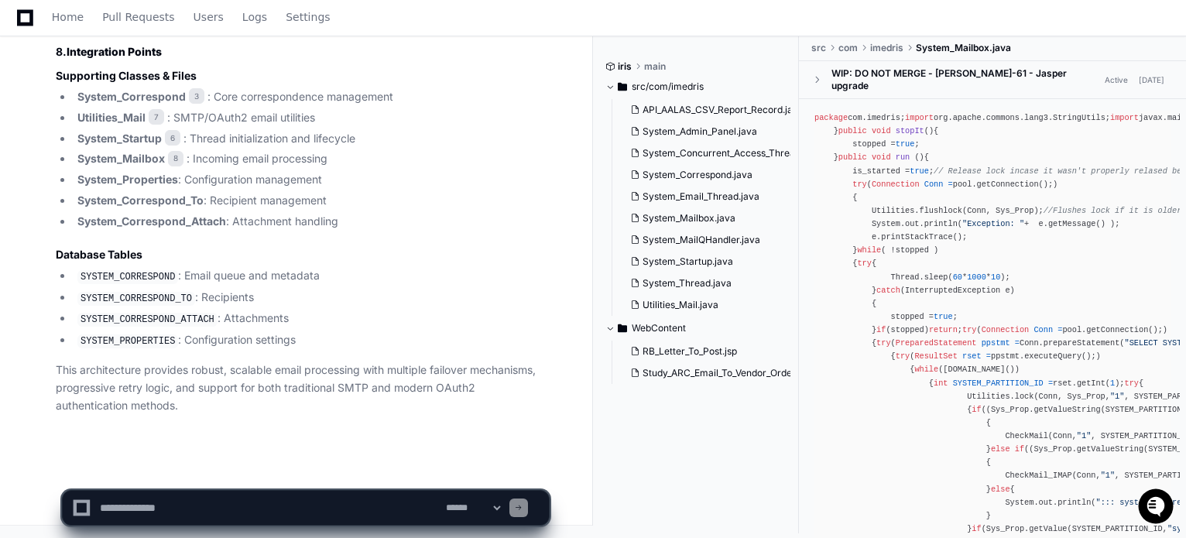
click at [108, 275] on code "SYSTEM_CORRESPOND" at bounding box center [127, 277] width 101 height 14
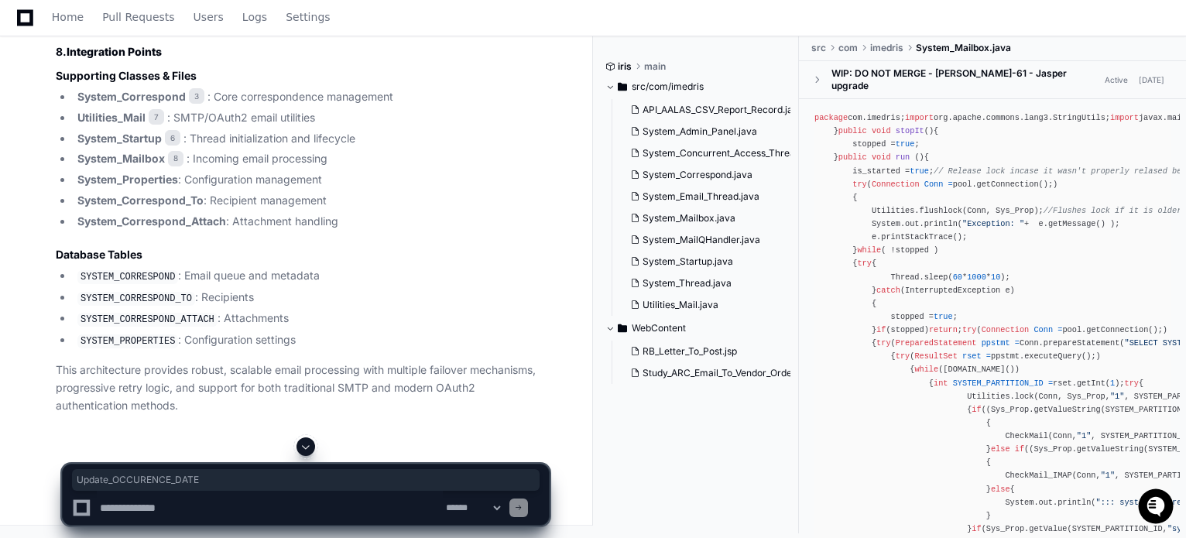
copy div "Update_OCCURENCE_DATE"
